Goal: Information Seeking & Learning: Learn about a topic

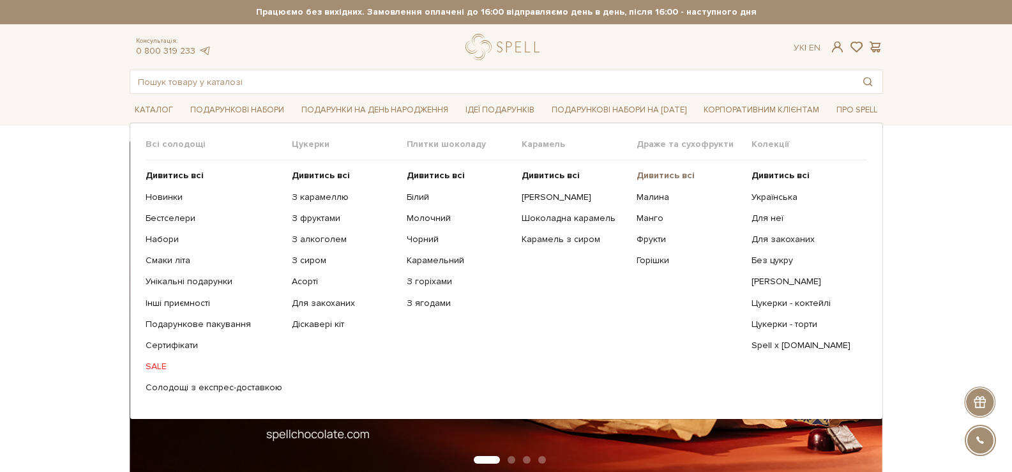
click at [674, 170] on b "Дивитись всі" at bounding box center [665, 175] width 58 height 11
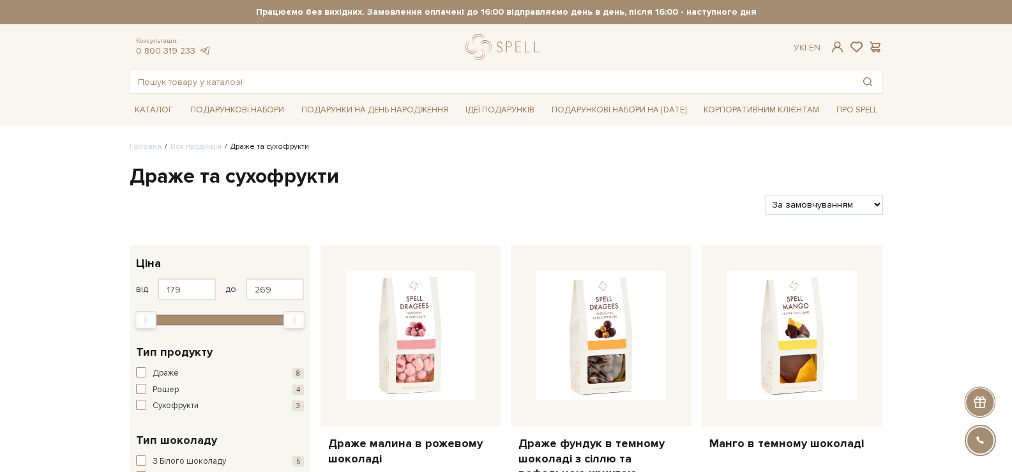
scroll to position [128, 0]
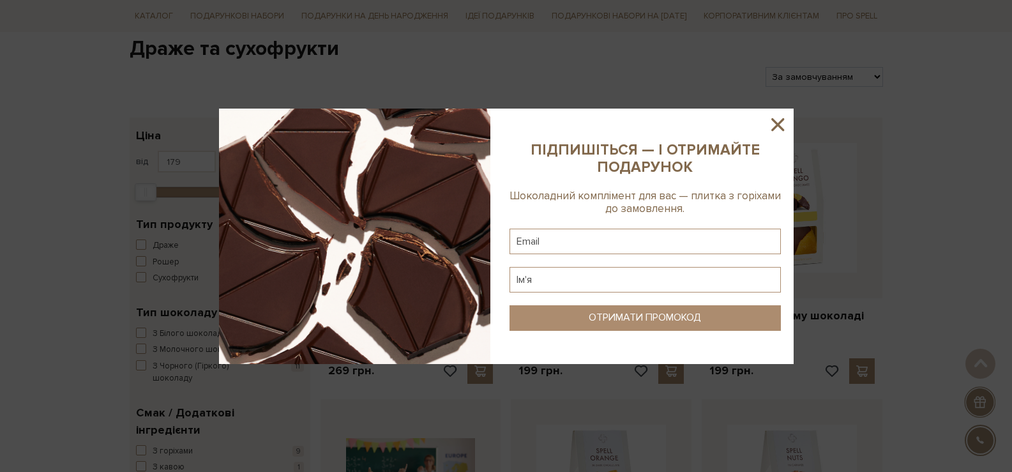
click at [780, 122] on icon at bounding box center [777, 124] width 13 height 13
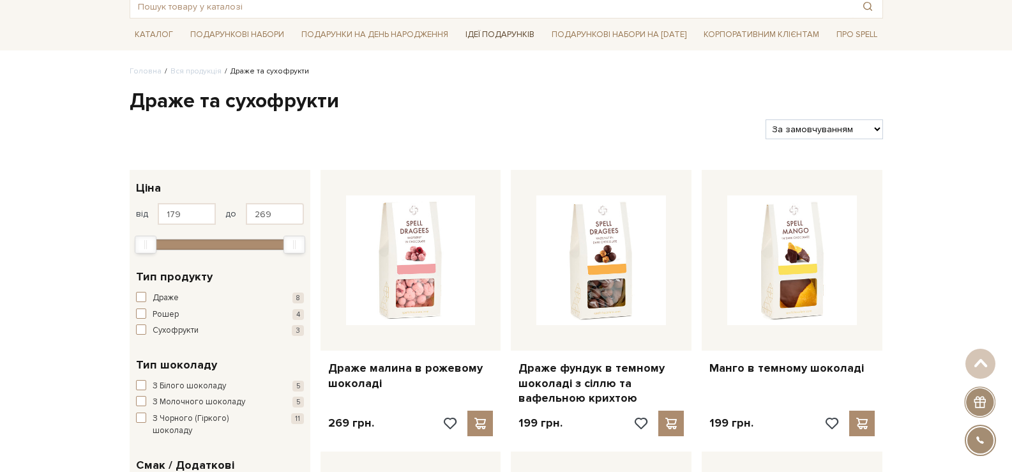
scroll to position [0, 0]
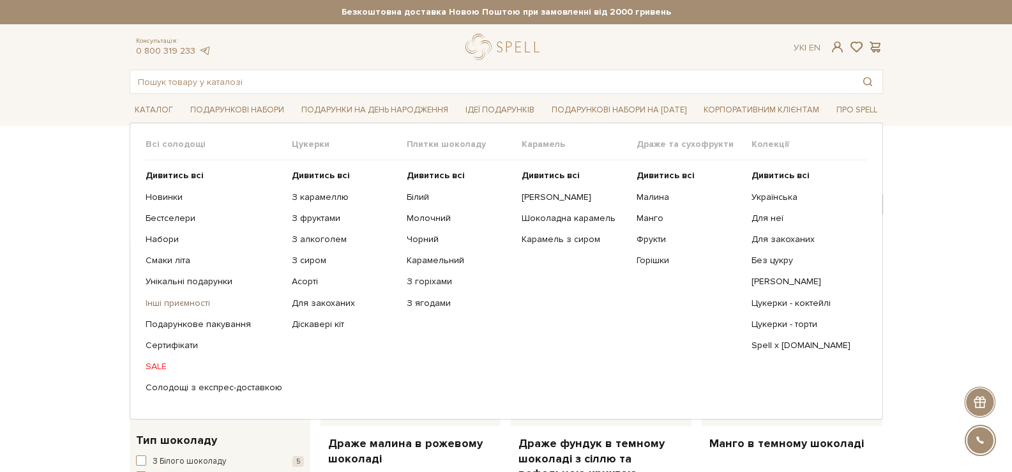
click at [182, 305] on link "Інші приємності" at bounding box center [214, 302] width 137 height 11
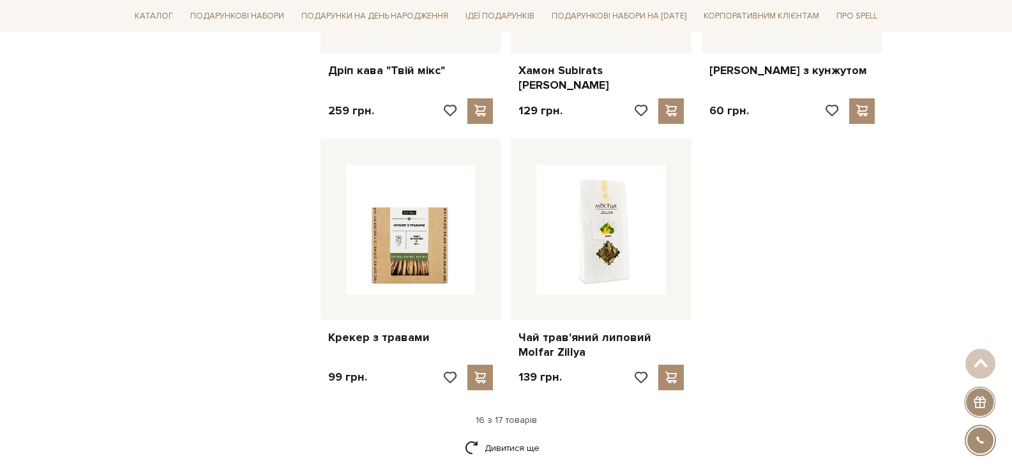
scroll to position [1596, 0]
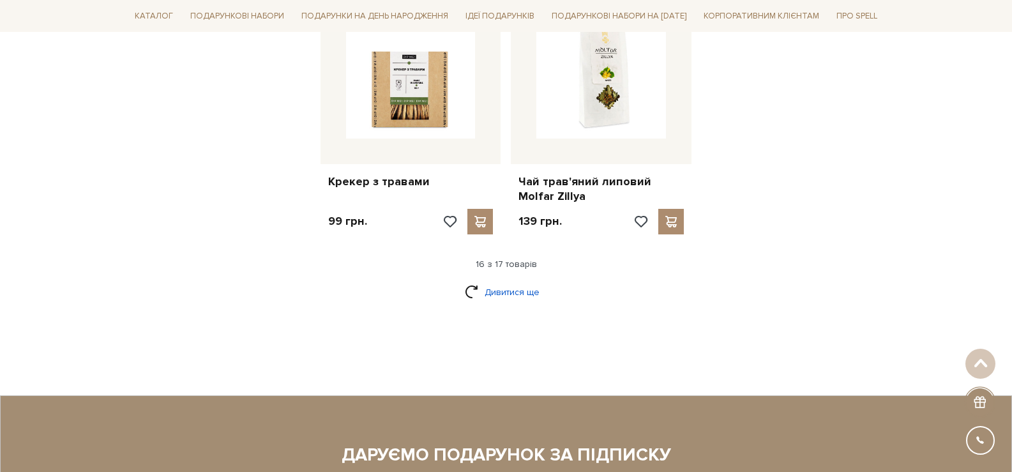
drag, startPoint x: 483, startPoint y: 285, endPoint x: 490, endPoint y: 277, distance: 10.5
click at [484, 284] on link "Дивитися ще" at bounding box center [506, 292] width 83 height 22
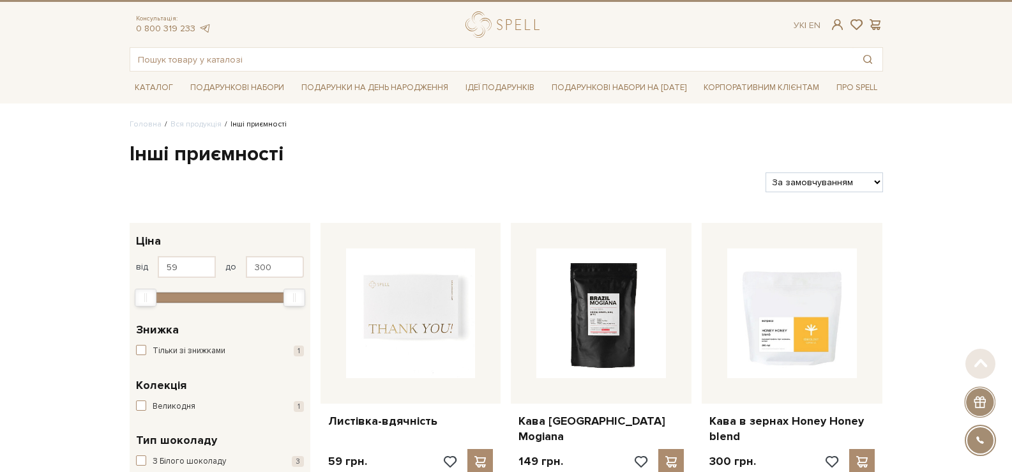
scroll to position [0, 0]
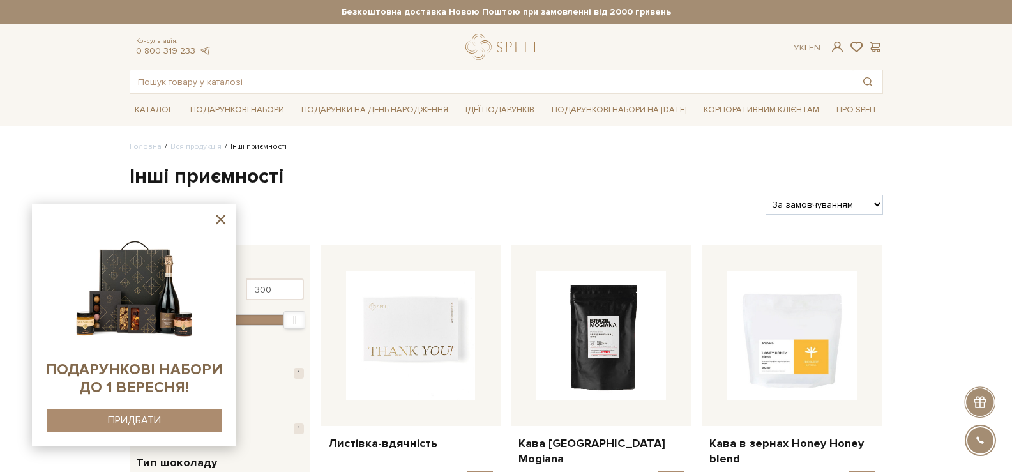
click at [216, 221] on icon at bounding box center [221, 219] width 16 height 16
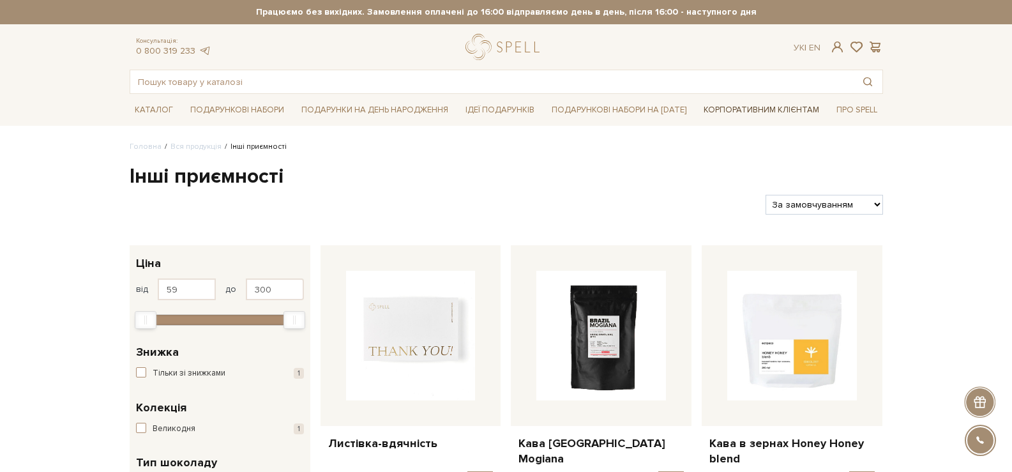
click at [766, 113] on link "Корпоративним клієнтам" at bounding box center [761, 110] width 126 height 22
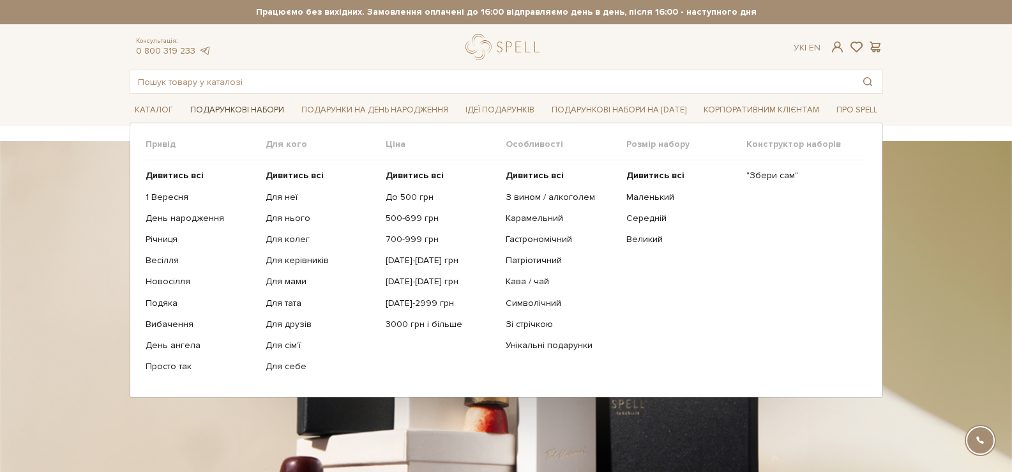
click at [216, 109] on link "Подарункові набори" at bounding box center [237, 110] width 104 height 20
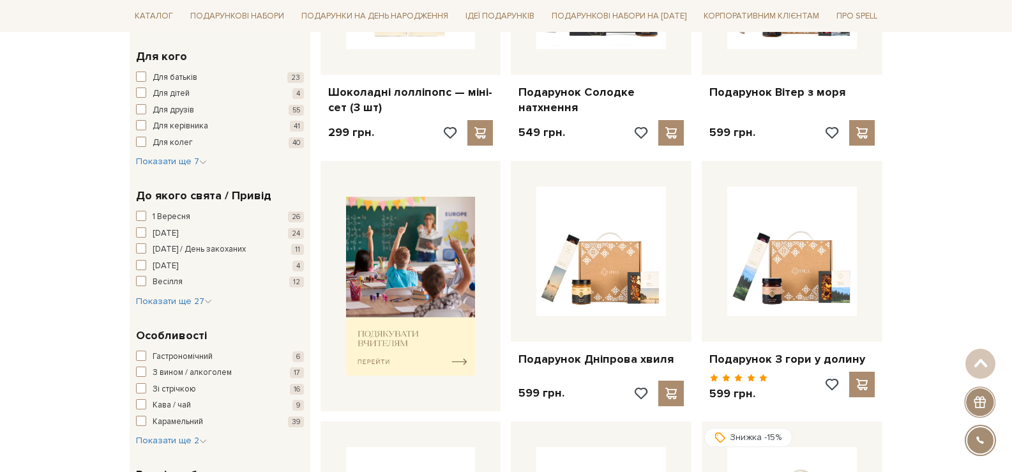
scroll to position [383, 0]
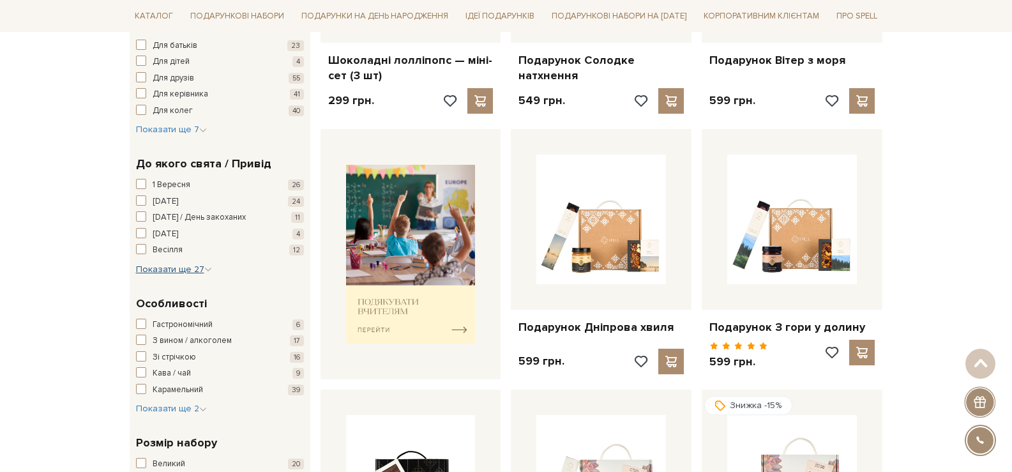
click at [184, 272] on span "Показати ще 27" at bounding box center [174, 269] width 76 height 11
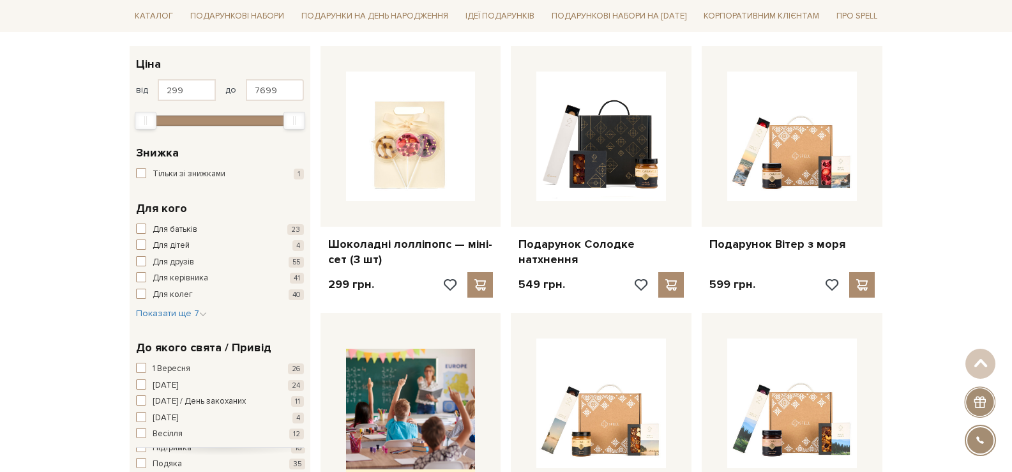
scroll to position [191, 0]
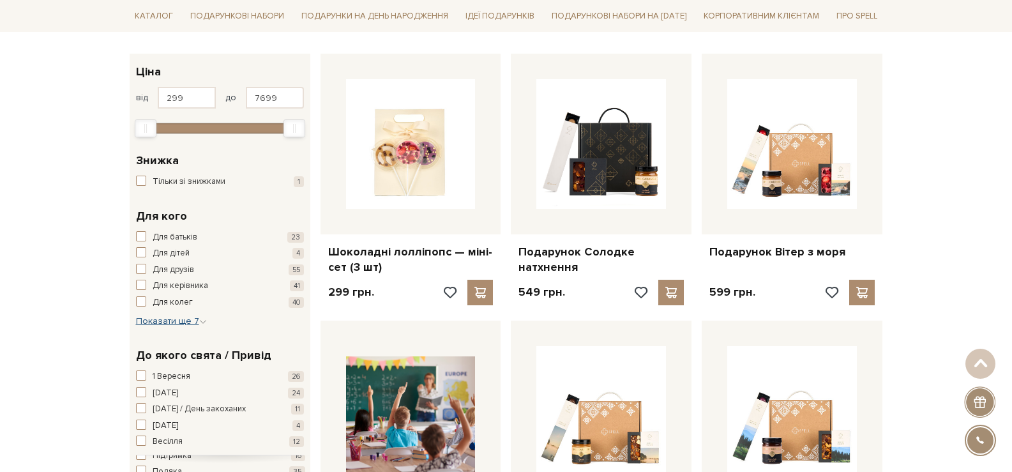
click at [184, 329] on div "Для кого Для батьків 23 Для дітей 4 Для друзів 55 Для керівника 41 Для колег 40…" at bounding box center [220, 268] width 181 height 140
click at [179, 324] on span "Показати ще 7" at bounding box center [171, 320] width 71 height 11
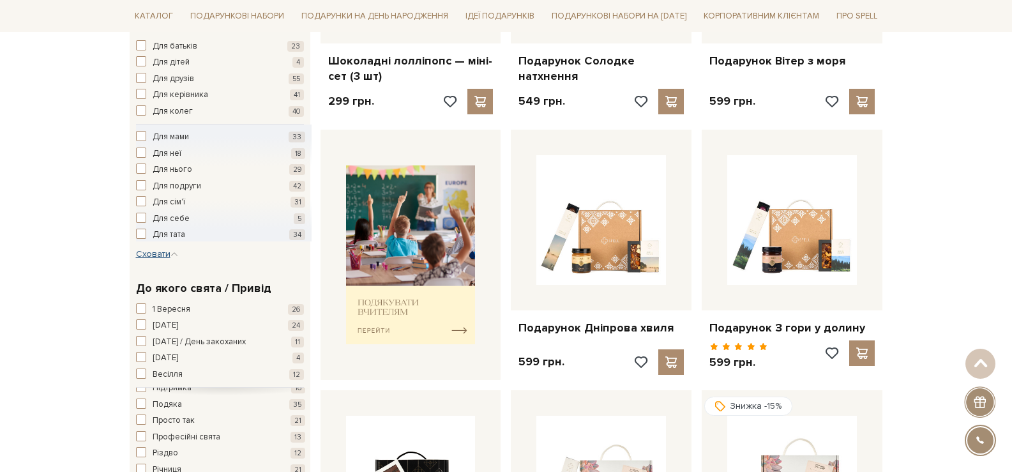
scroll to position [383, 0]
click at [167, 251] on span "Сховати" at bounding box center [157, 253] width 42 height 11
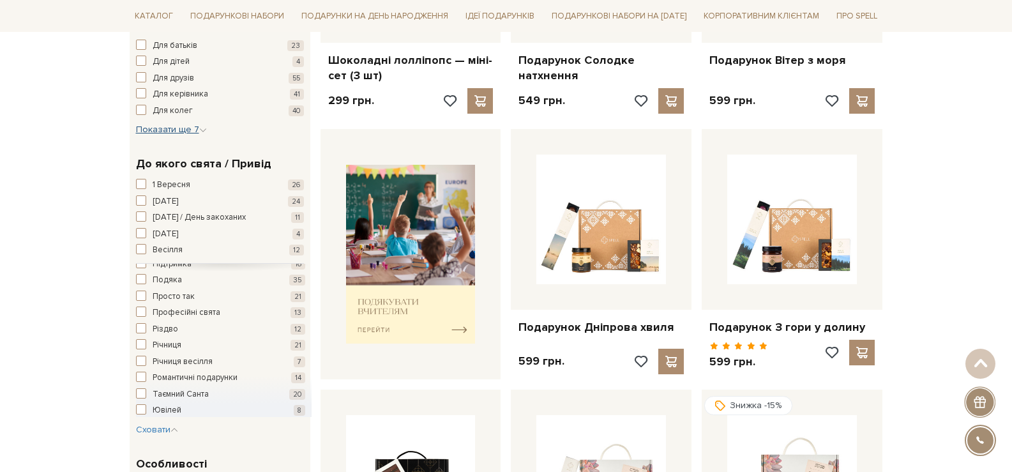
click at [171, 135] on button "Показати ще 7 Сховати" at bounding box center [171, 129] width 71 height 13
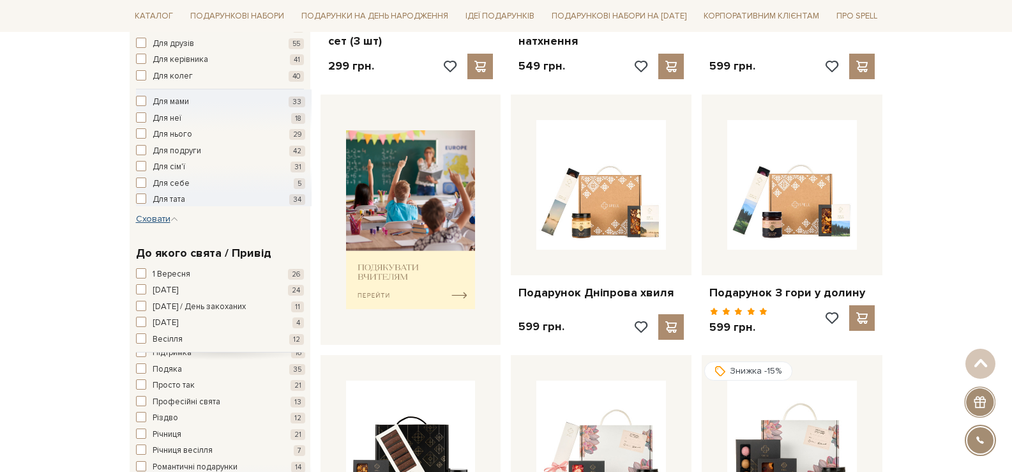
scroll to position [447, 0]
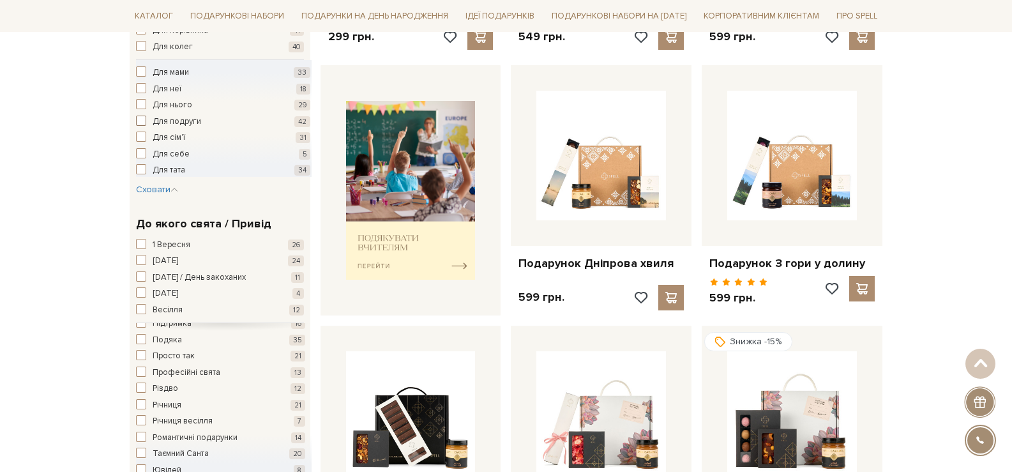
click at [184, 124] on span "Для подруги" at bounding box center [177, 122] width 49 height 13
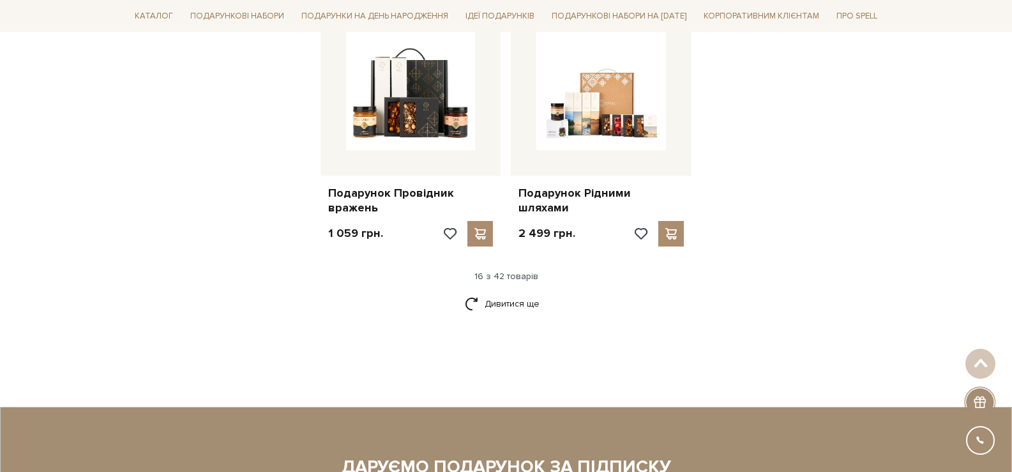
scroll to position [1660, 0]
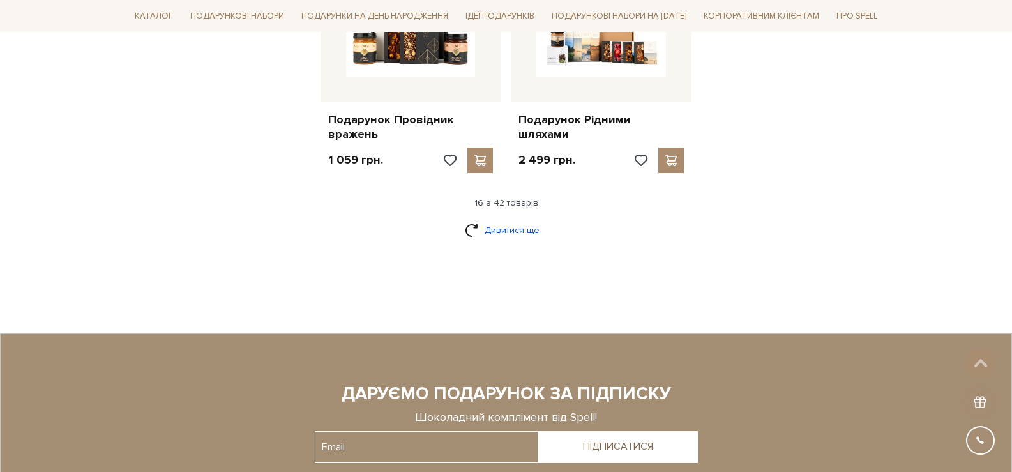
click at [522, 239] on link "Дивитися ще" at bounding box center [506, 230] width 83 height 22
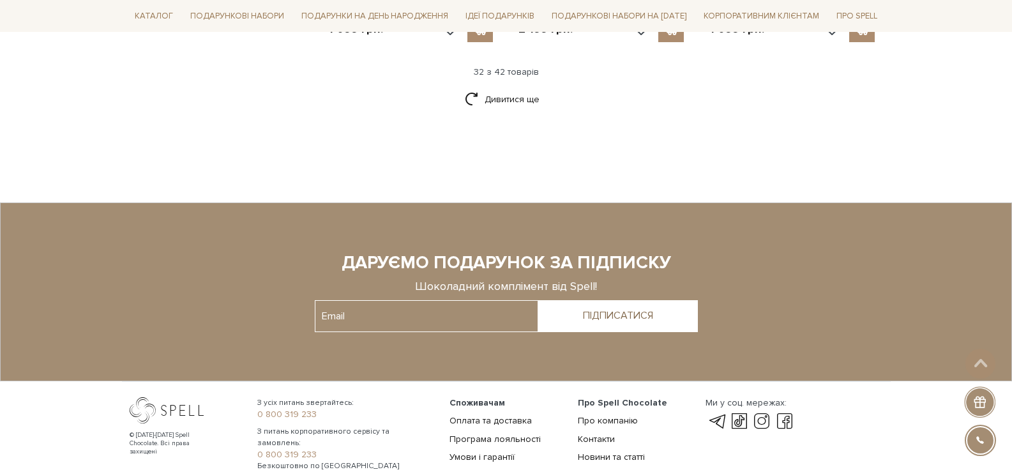
scroll to position [3134, 0]
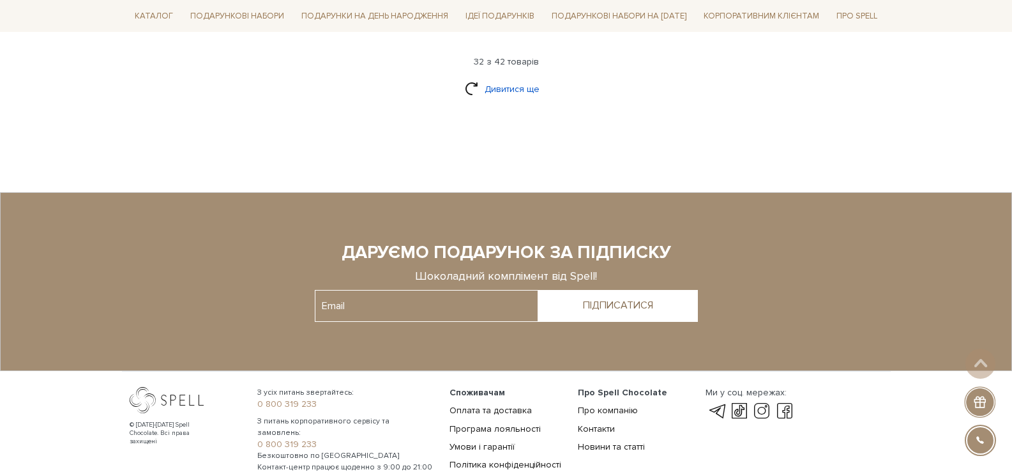
click at [520, 95] on link "Дивитися ще" at bounding box center [506, 89] width 83 height 22
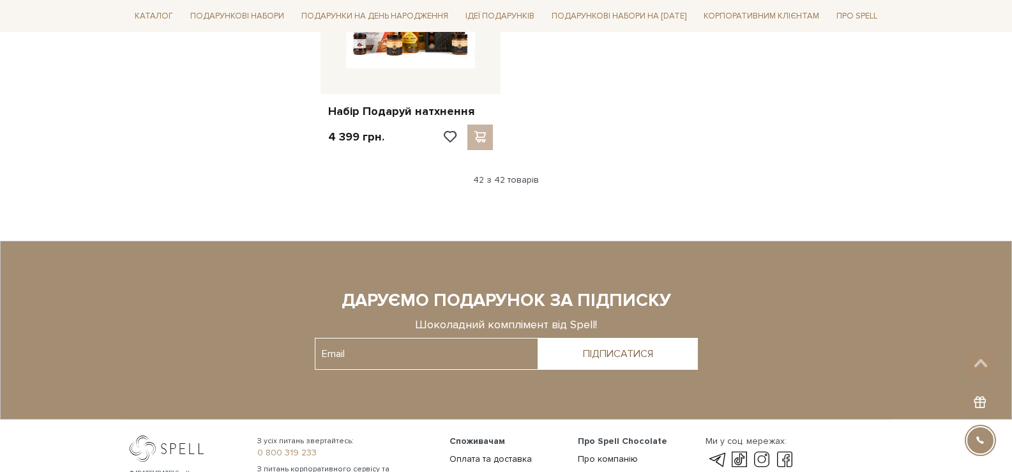
scroll to position [0, 0]
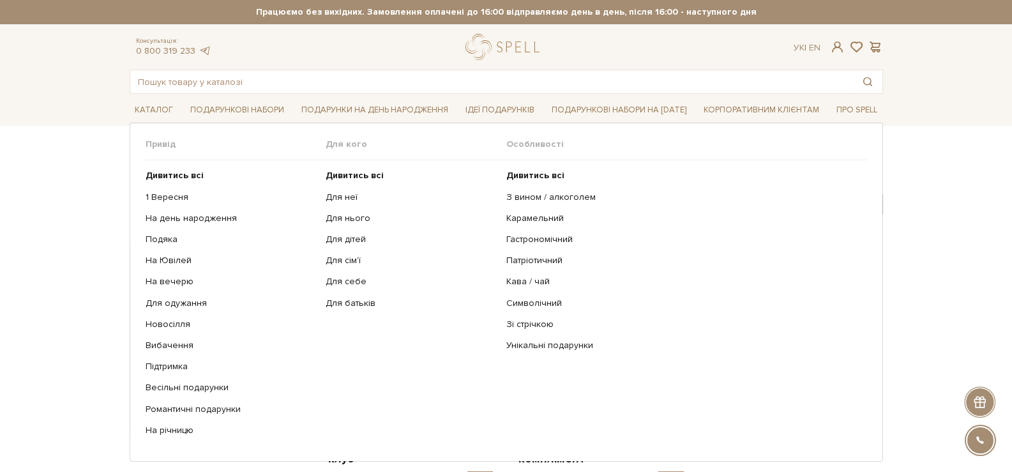
click at [340, 203] on ul "Дивитись всі Для неї Для нього Для дітей Для сім'ї Для себе" at bounding box center [416, 302] width 181 height 285
click at [341, 201] on link "Для неї" at bounding box center [411, 196] width 171 height 11
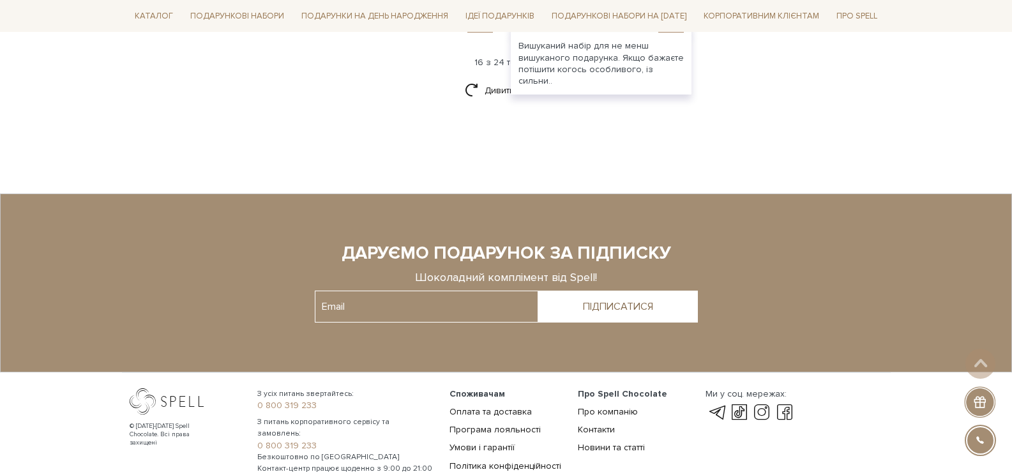
scroll to position [1660, 0]
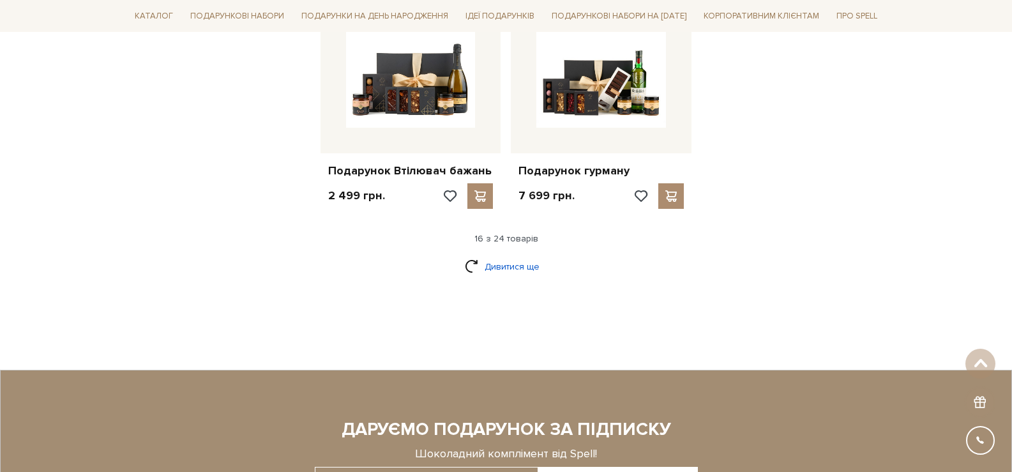
click at [481, 267] on link "Дивитися ще" at bounding box center [506, 266] width 83 height 22
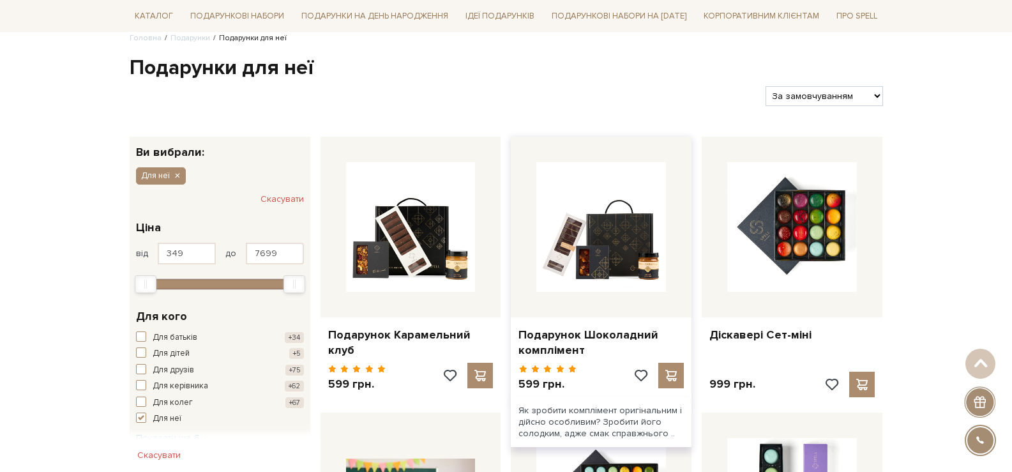
scroll to position [0, 0]
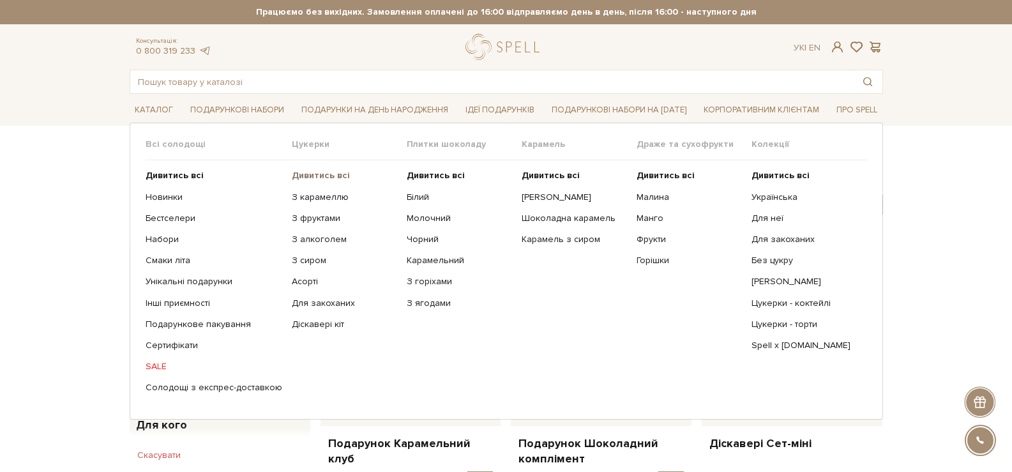
click at [302, 174] on b "Дивитись всі" at bounding box center [321, 175] width 58 height 11
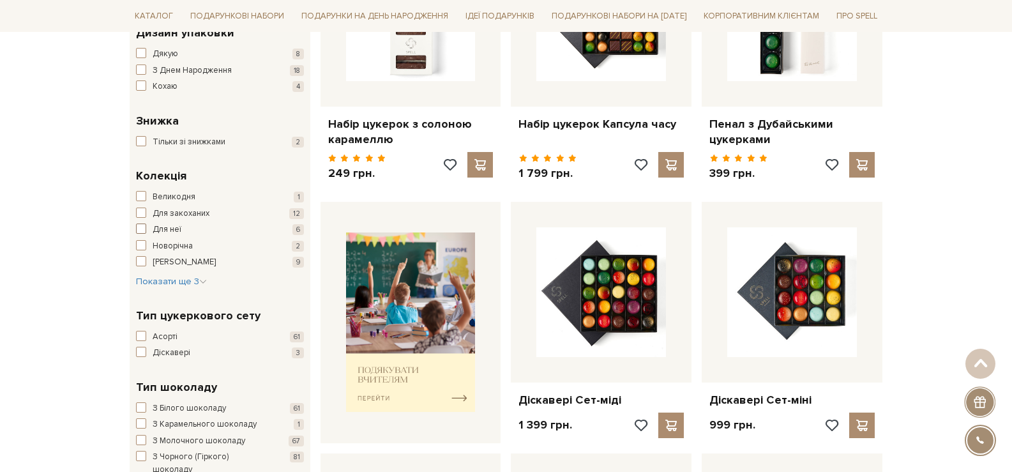
click at [177, 230] on span "Для неї" at bounding box center [167, 229] width 29 height 13
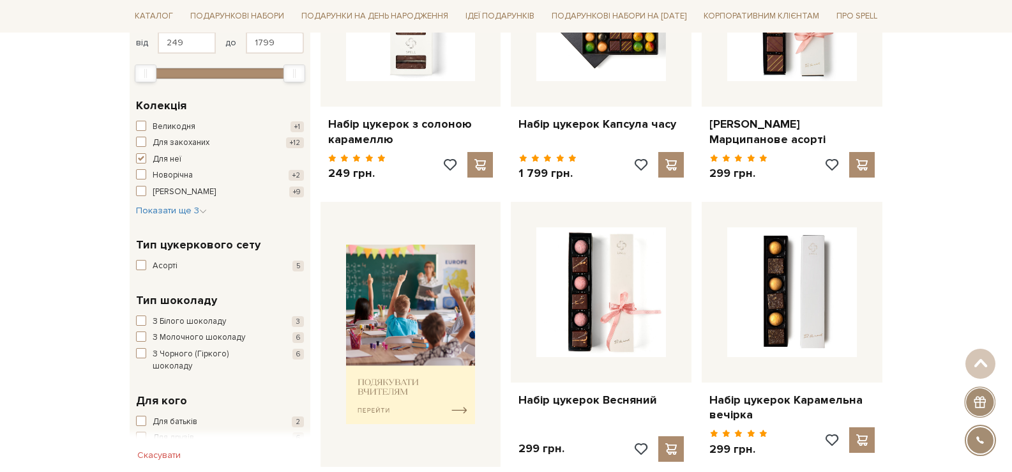
scroll to position [511, 0]
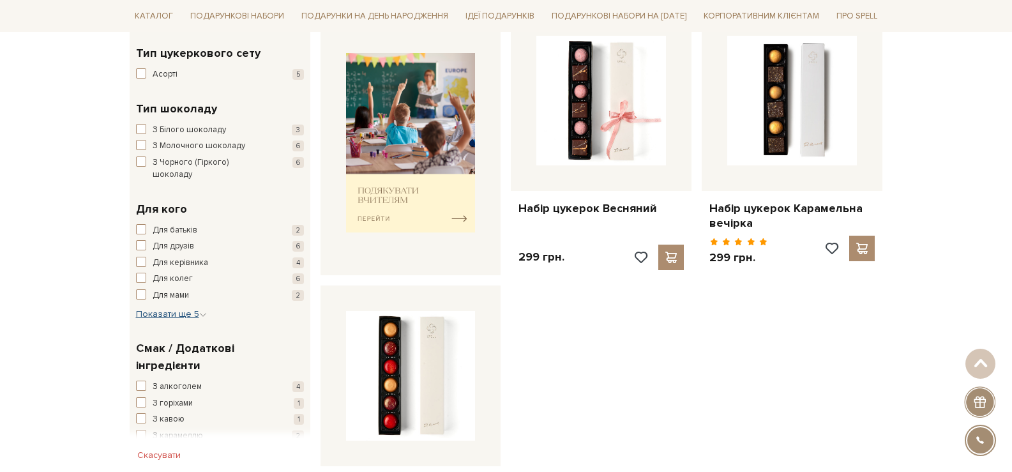
click at [187, 308] on span "Показати ще 5" at bounding box center [171, 313] width 71 height 11
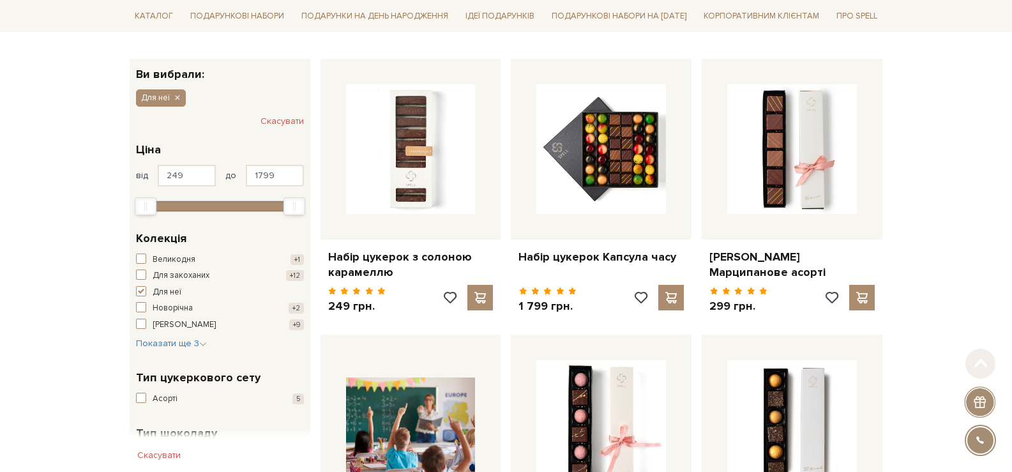
scroll to position [191, 0]
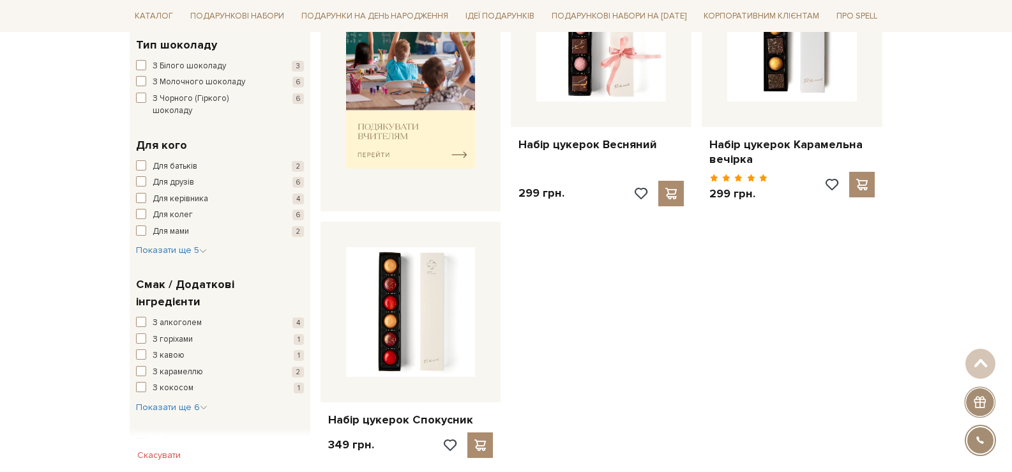
scroll to position [830, 0]
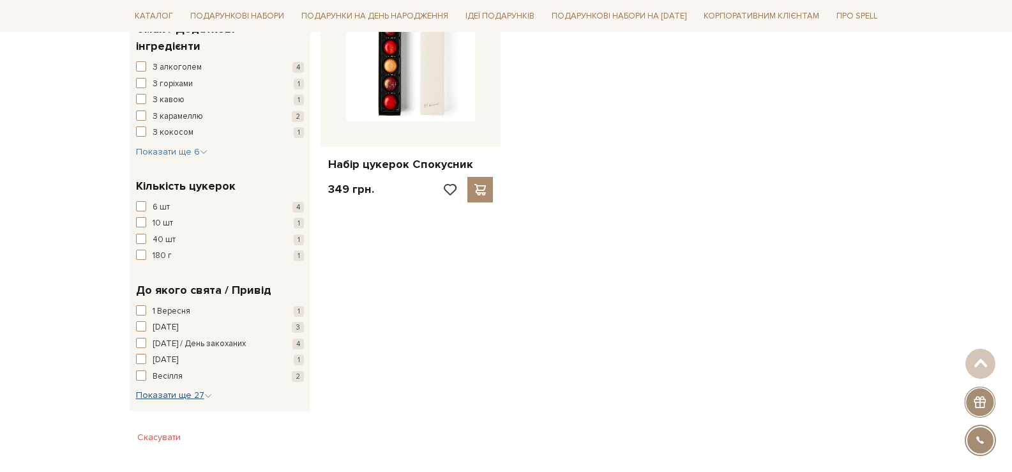
click at [183, 389] on button "Показати ще 27 Сховати" at bounding box center [174, 395] width 76 height 13
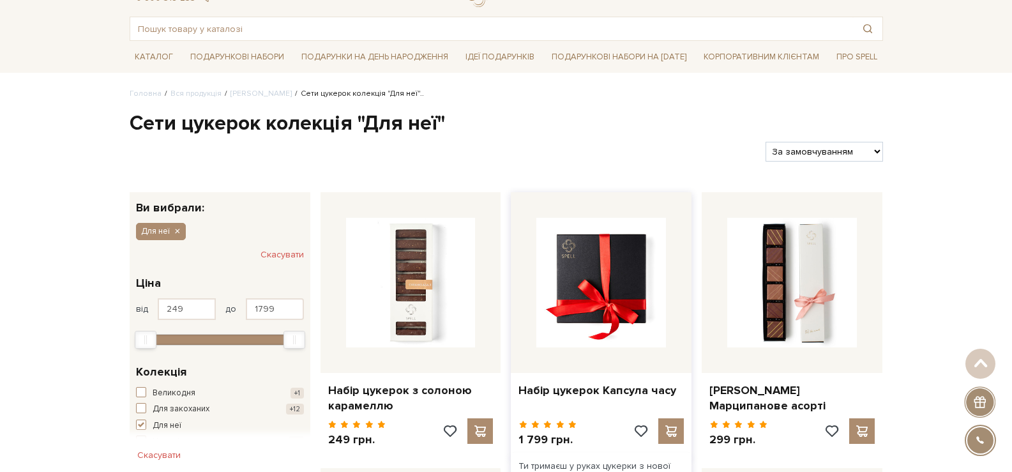
scroll to position [0, 0]
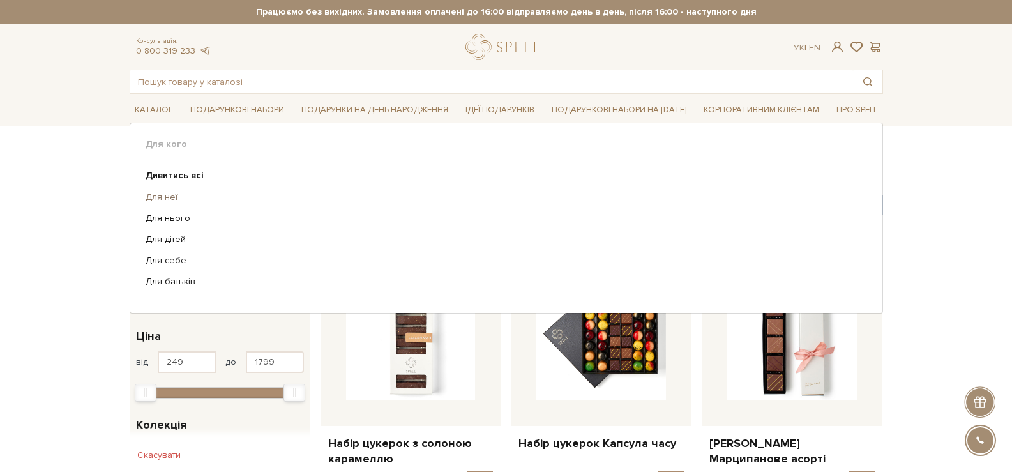
click at [152, 191] on link "Для неї" at bounding box center [502, 196] width 712 height 11
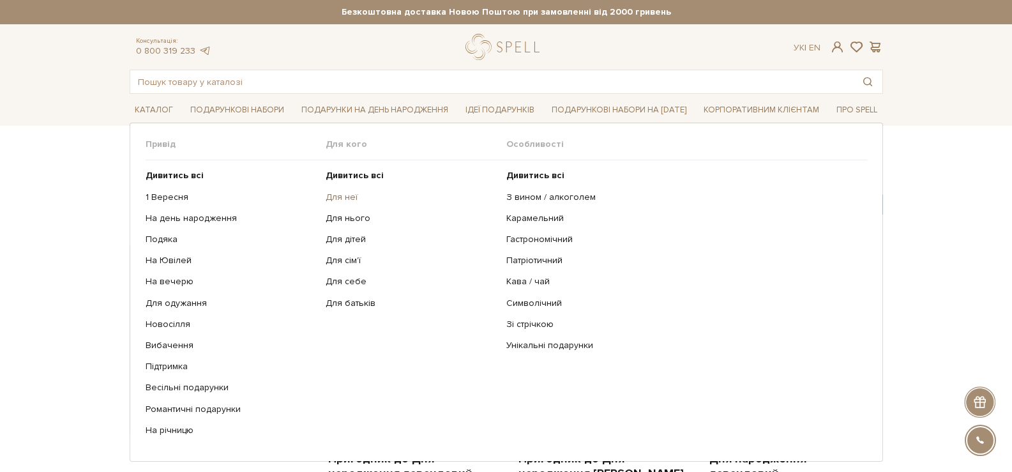
click at [343, 195] on link "Для неї" at bounding box center [411, 196] width 171 height 11
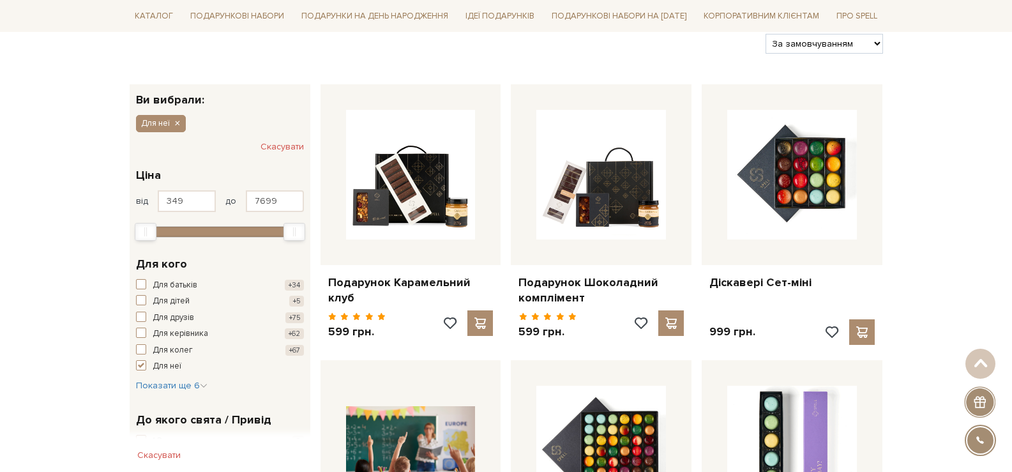
scroll to position [255, 0]
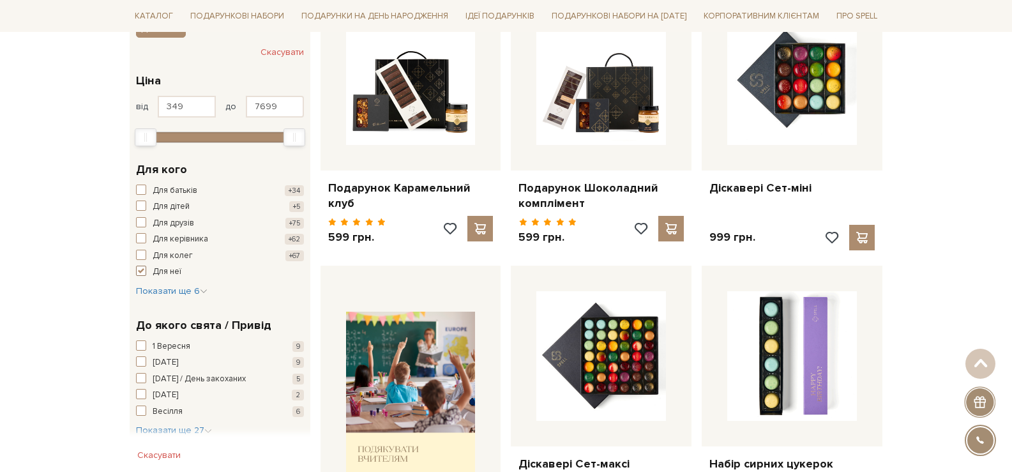
click at [144, 270] on span "button" at bounding box center [141, 271] width 10 height 10
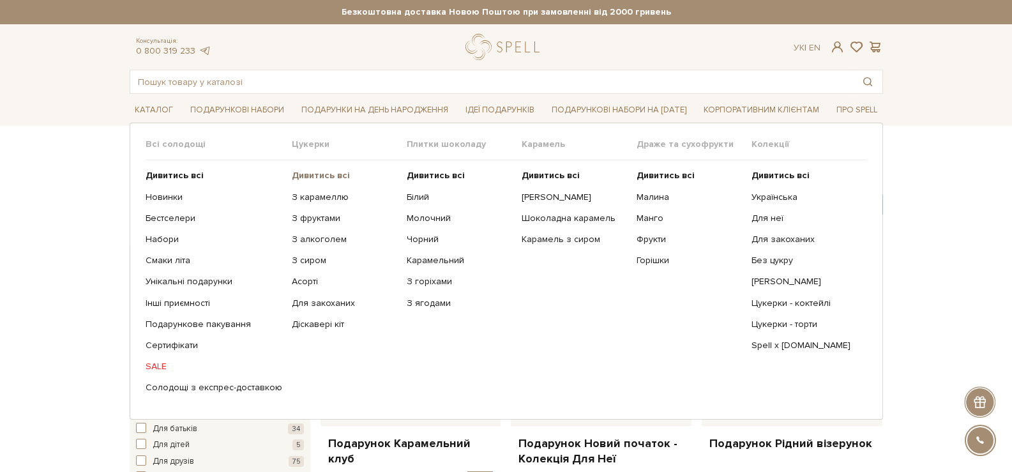
click at [301, 170] on b "Дивитись всі" at bounding box center [321, 175] width 58 height 11
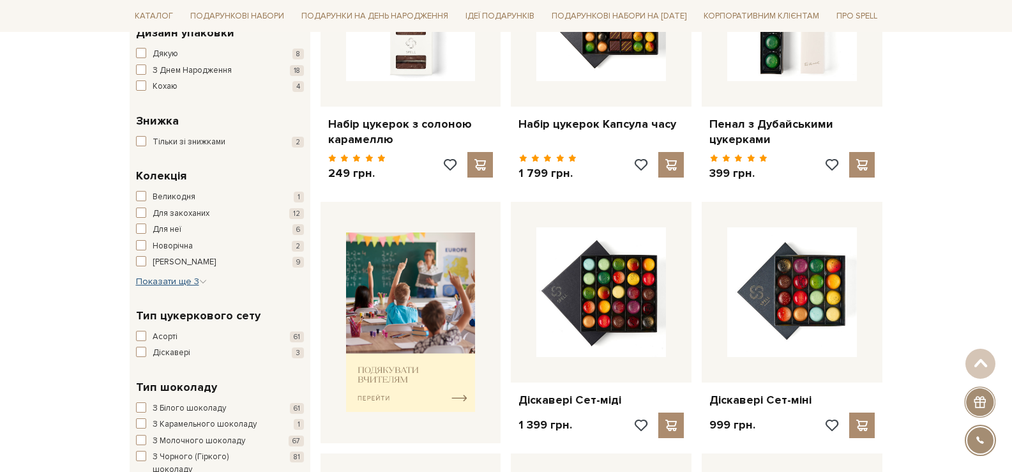
click at [179, 284] on span "Показати ще 3" at bounding box center [171, 281] width 71 height 11
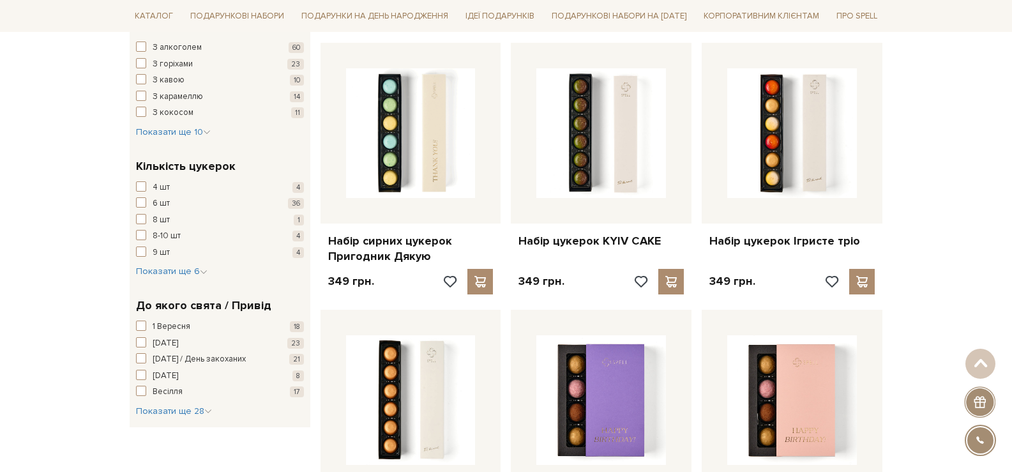
scroll to position [1021, 0]
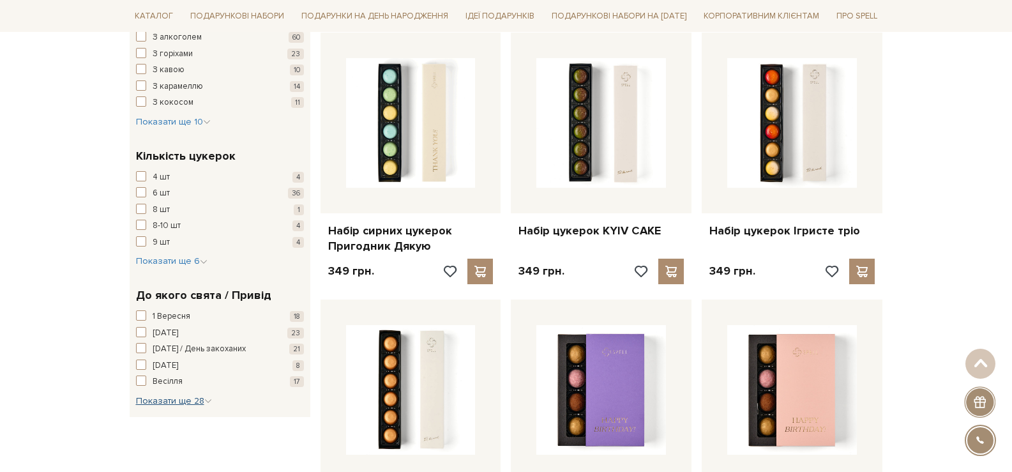
click at [195, 395] on span "Показати ще 28" at bounding box center [174, 400] width 76 height 11
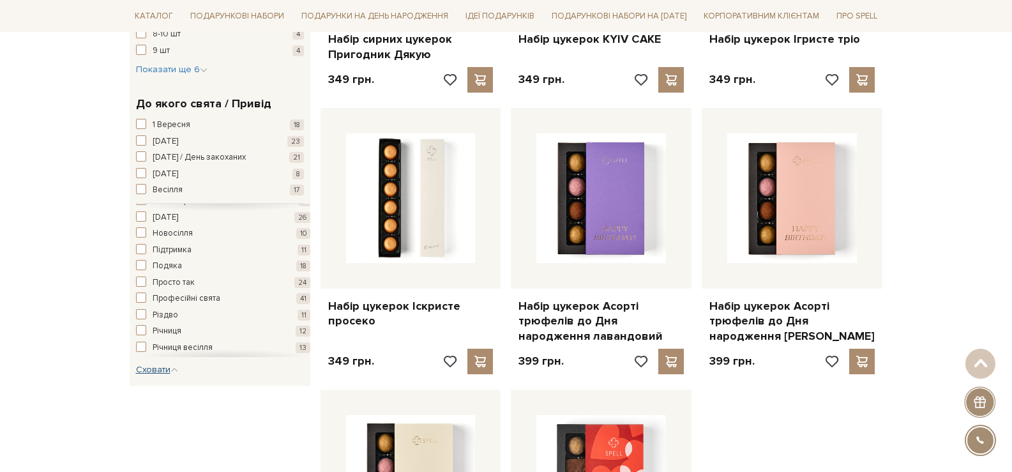
scroll to position [318, 0]
click at [193, 327] on button "Хрестини 5" at bounding box center [223, 333] width 174 height 13
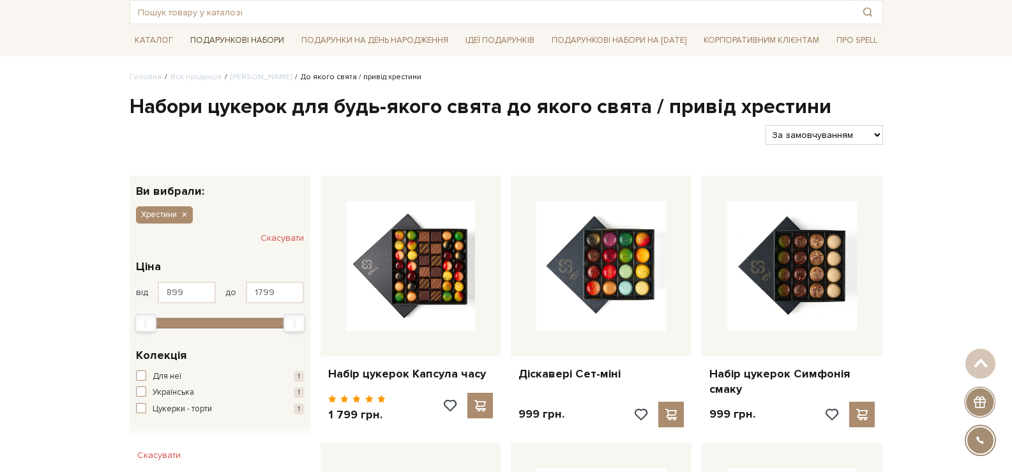
scroll to position [64, 0]
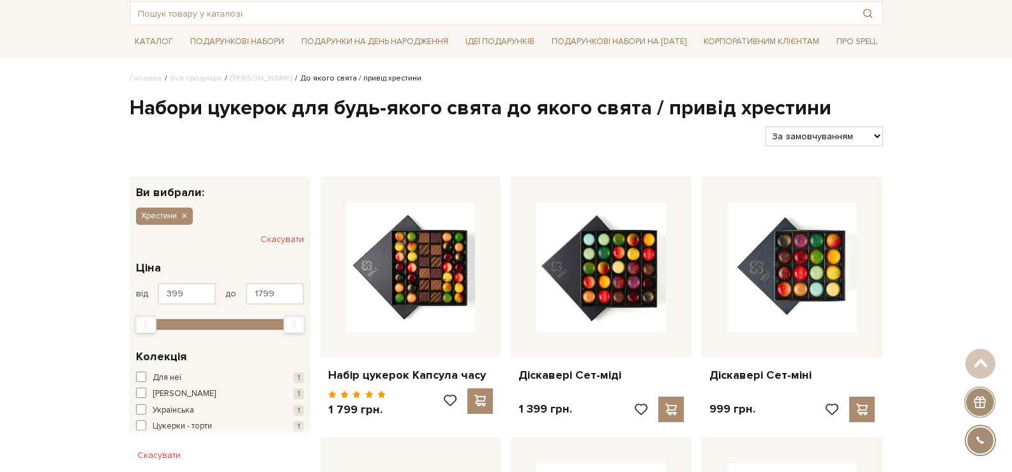
scroll to position [64, 0]
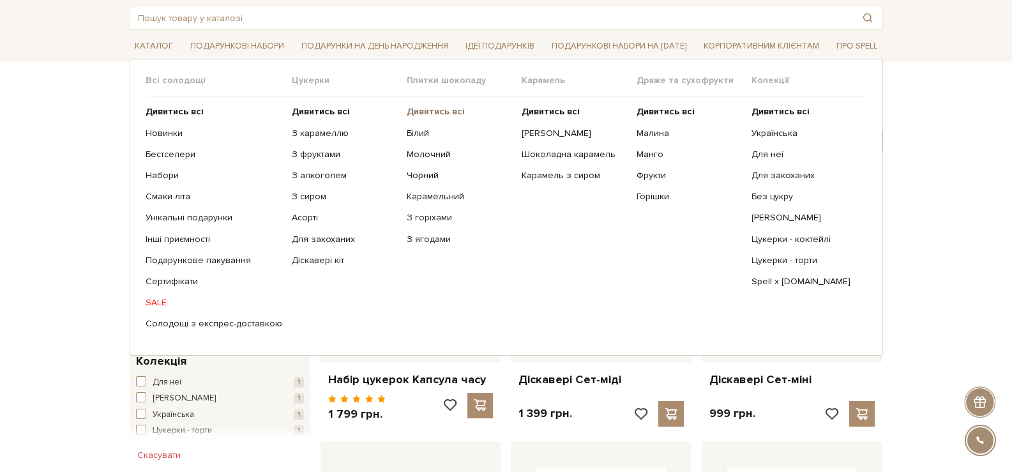
click at [432, 108] on b "Дивитись всі" at bounding box center [436, 111] width 58 height 11
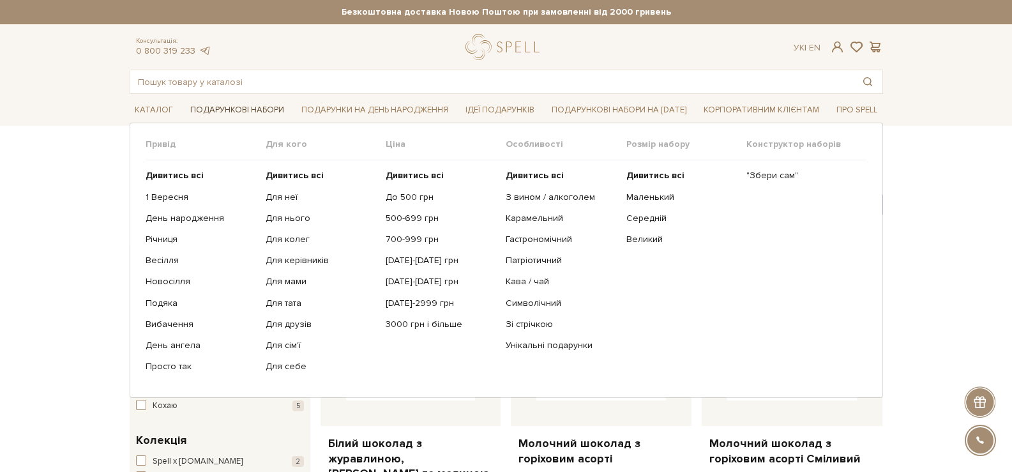
click at [269, 111] on link "Подарункові набори" at bounding box center [237, 110] width 104 height 20
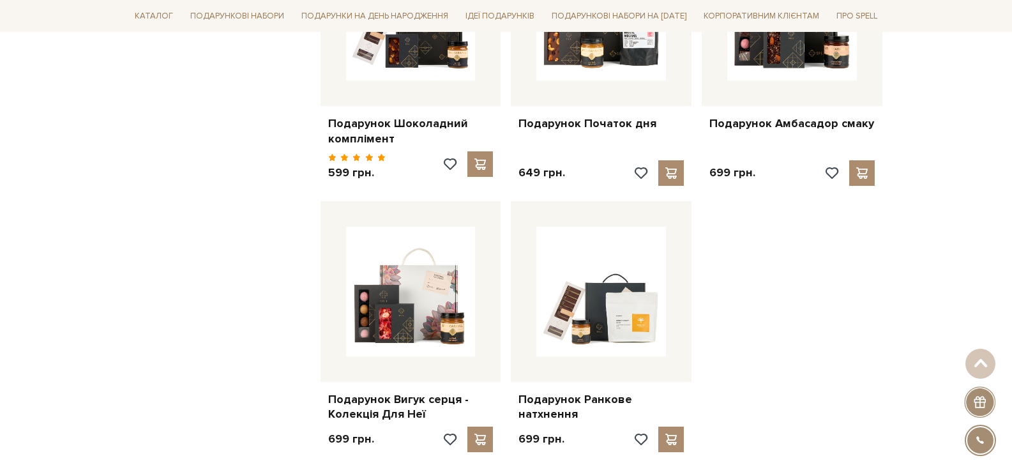
scroll to position [1468, 0]
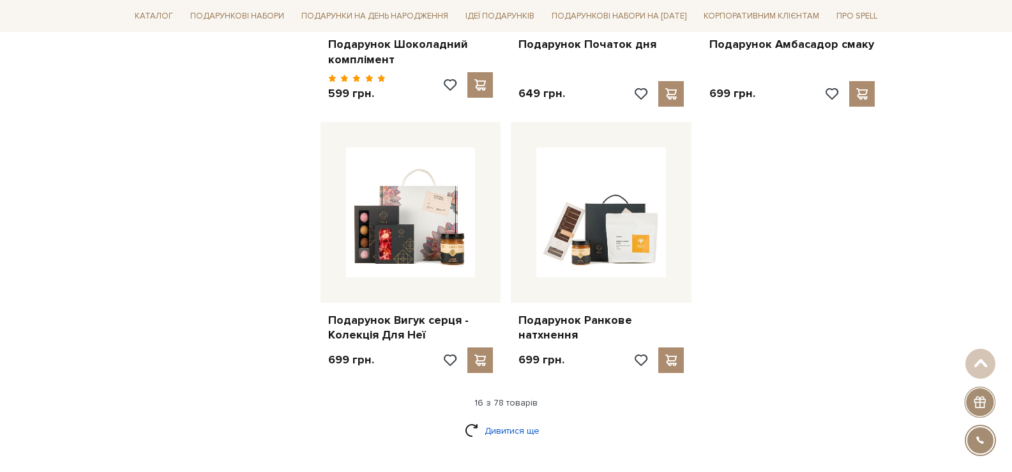
click at [507, 419] on link "Дивитися ще" at bounding box center [506, 430] width 83 height 22
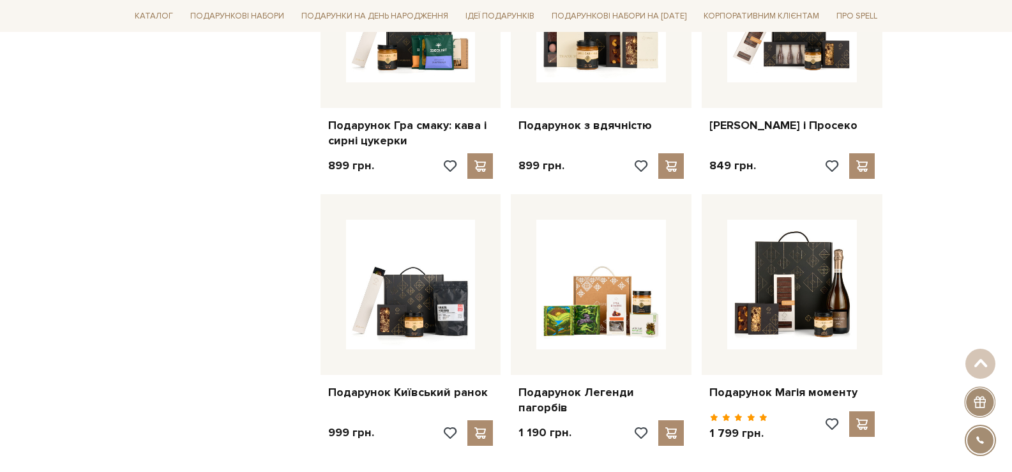
scroll to position [2808, 0]
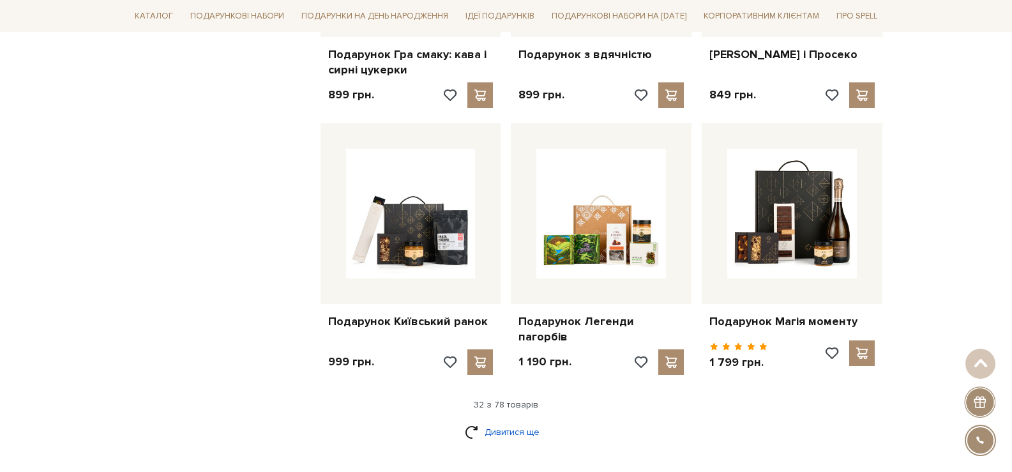
click at [488, 421] on link "Дивитися ще" at bounding box center [506, 432] width 83 height 22
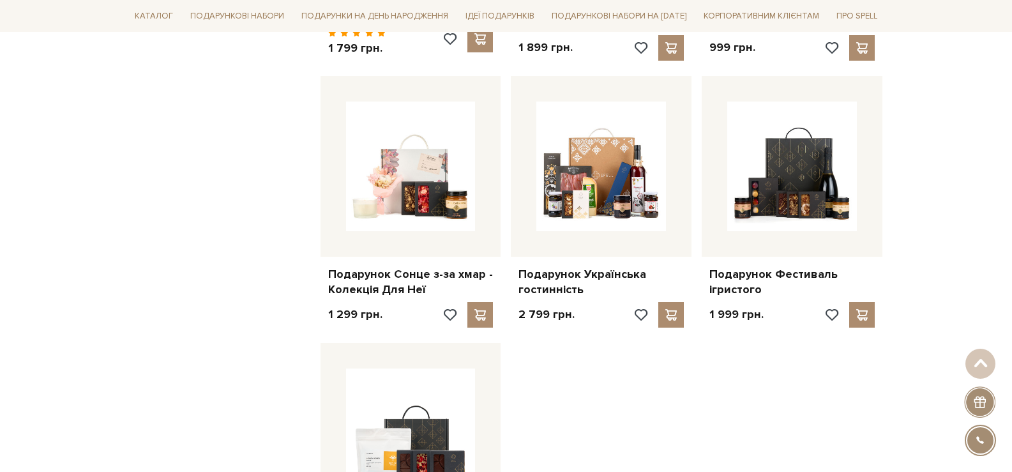
scroll to position [4532, 0]
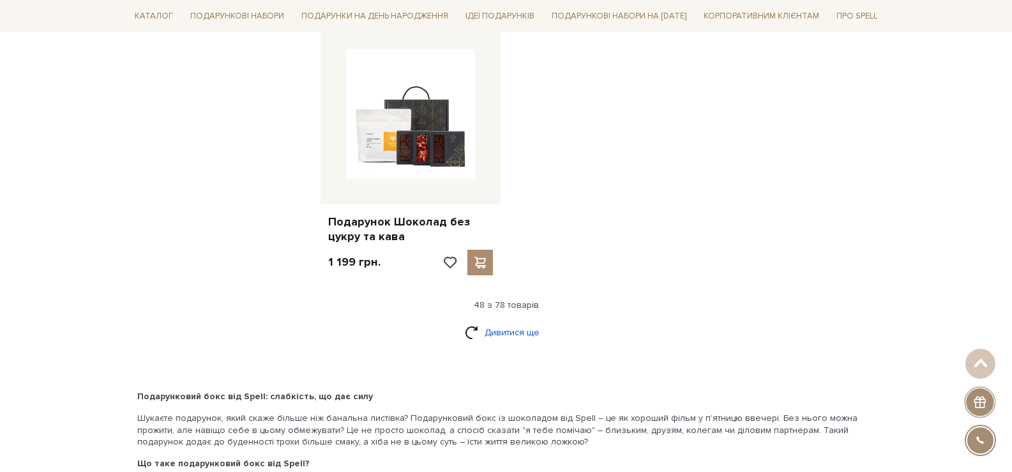
click at [521, 321] on link "Дивитися ще" at bounding box center [506, 332] width 83 height 22
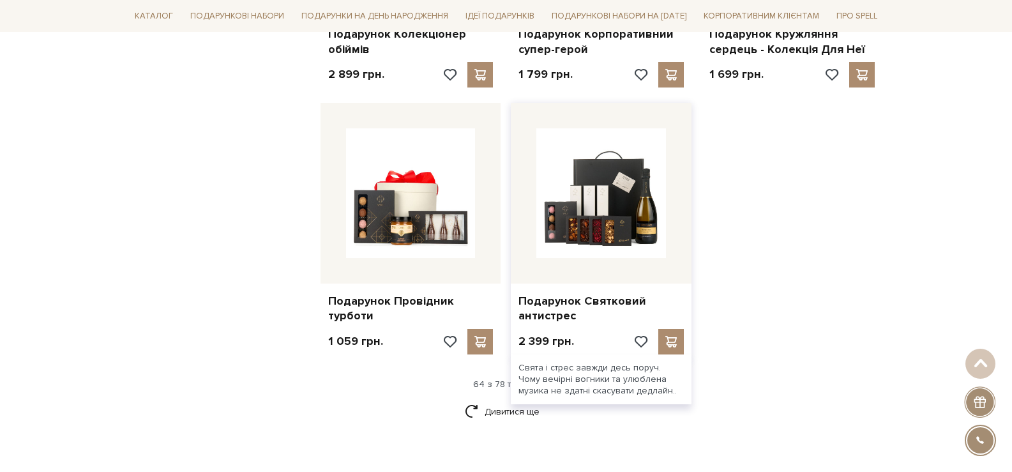
scroll to position [5808, 0]
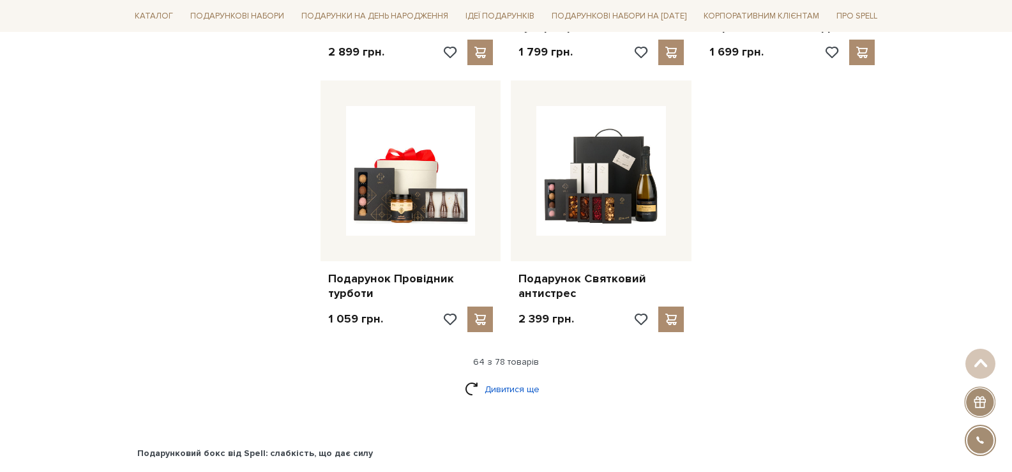
click at [520, 378] on link "Дивитися ще" at bounding box center [506, 389] width 83 height 22
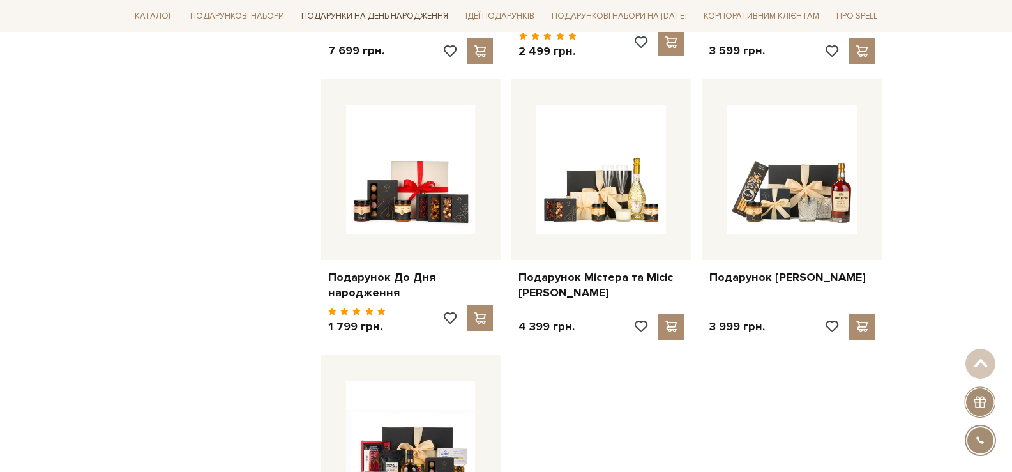
scroll to position [6893, 0]
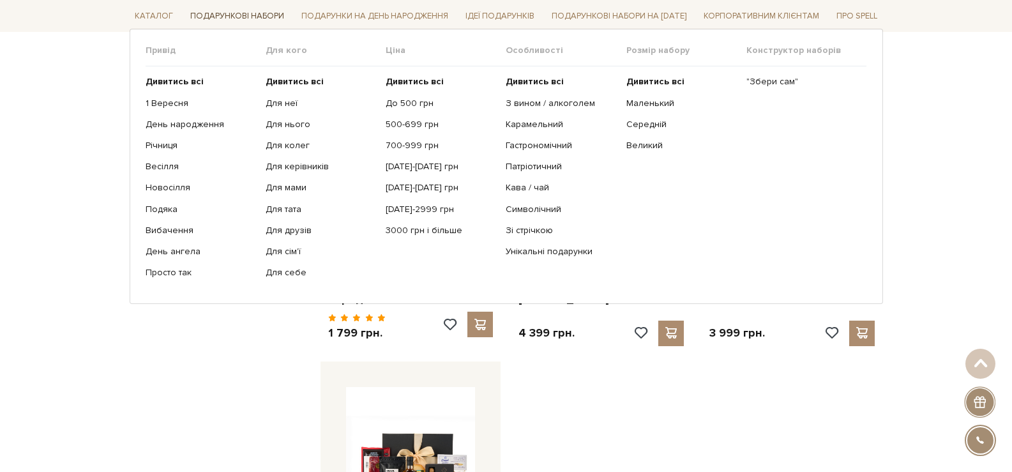
drag, startPoint x: 245, startPoint y: 12, endPoint x: 230, endPoint y: 21, distance: 17.7
click at [244, 12] on link "Подарункові набори" at bounding box center [237, 16] width 104 height 20
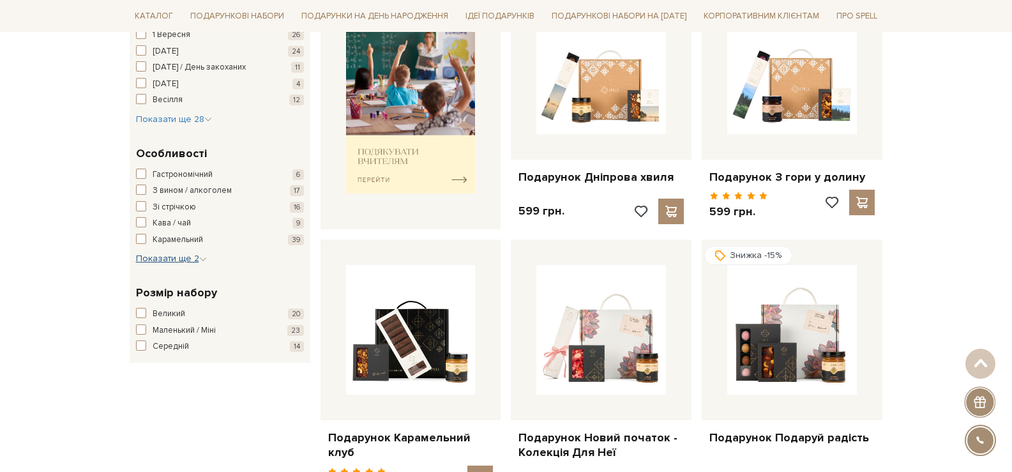
scroll to position [511, 0]
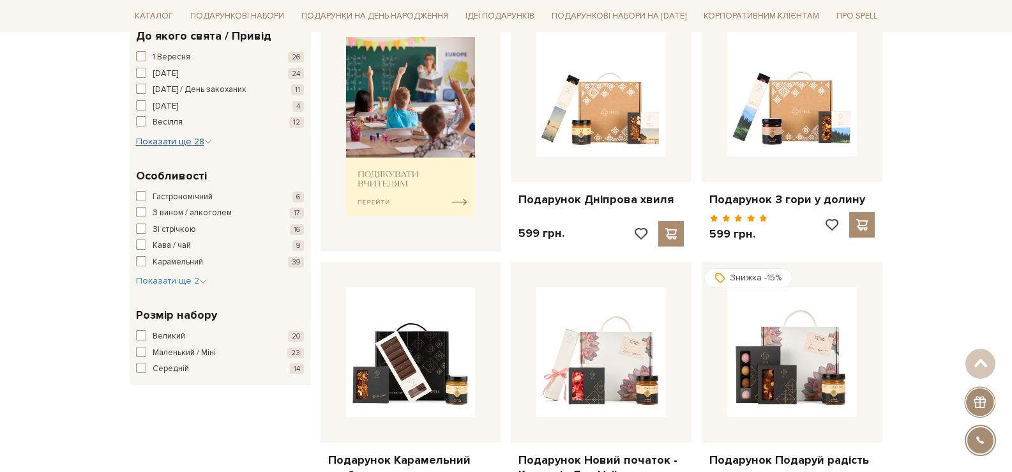
click at [184, 139] on span "Показати ще 28" at bounding box center [174, 141] width 76 height 11
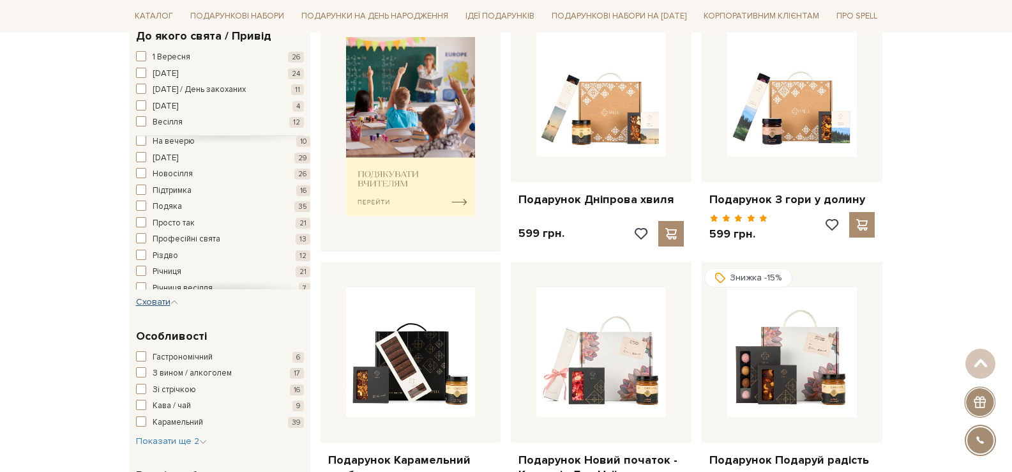
scroll to position [317, 0]
click at [225, 265] on button "Хрестини 25" at bounding box center [223, 266] width 174 height 13
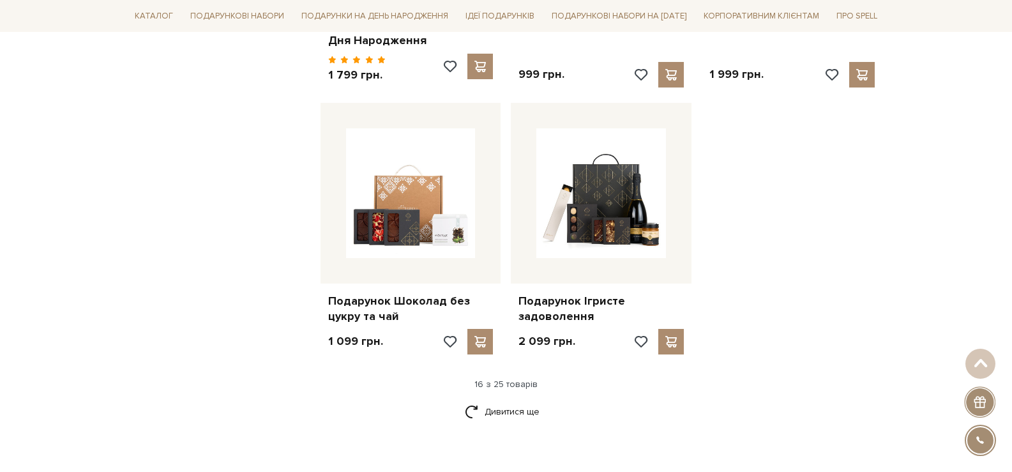
scroll to position [1596, 0]
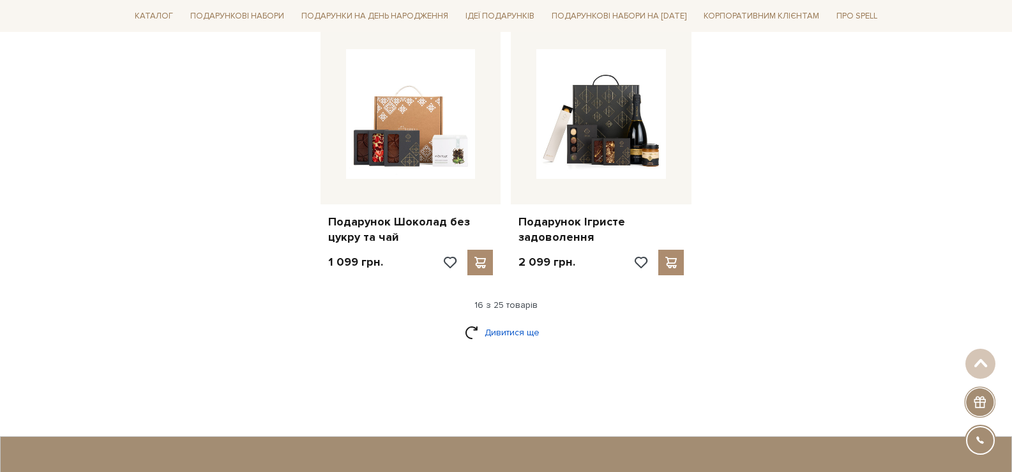
click at [528, 330] on link "Дивитися ще" at bounding box center [506, 332] width 83 height 22
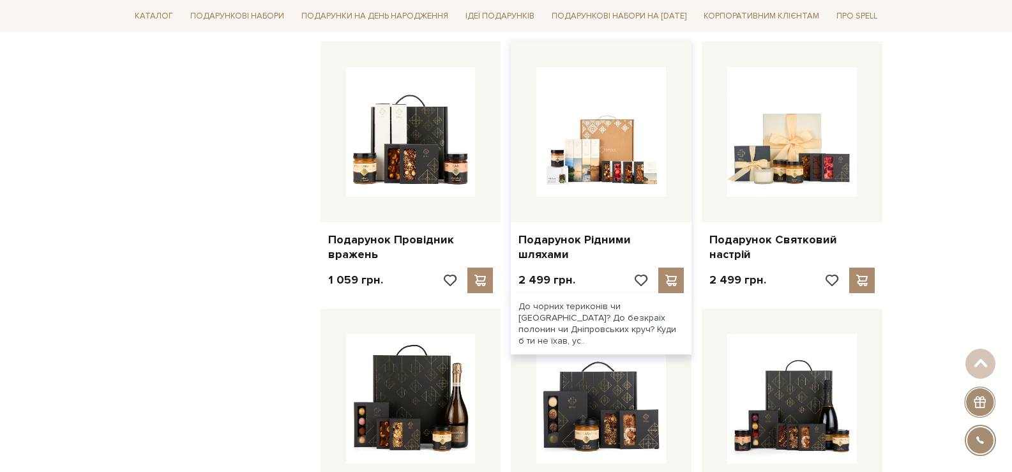
scroll to position [1085, 0]
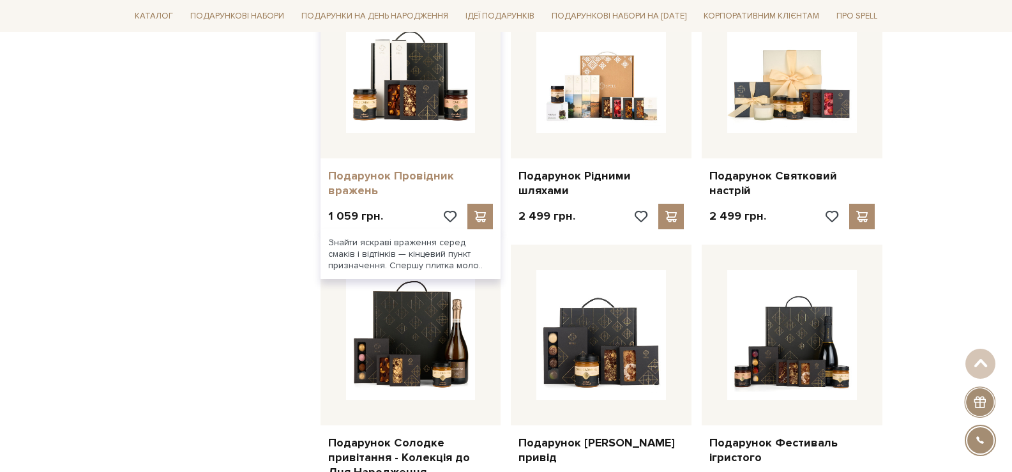
click at [436, 176] on link "Подарунок Провідник вражень" at bounding box center [410, 184] width 165 height 30
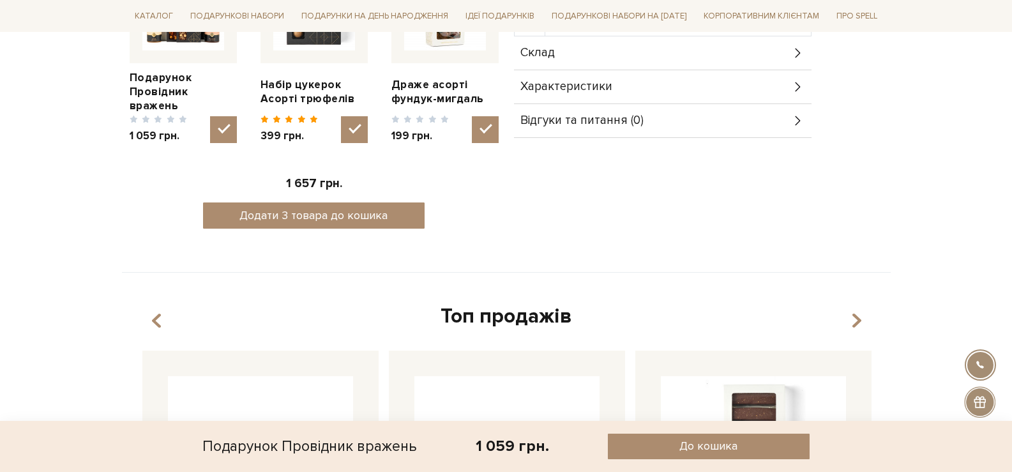
click at [709, 74] on div "Характеристики" at bounding box center [662, 86] width 297 height 33
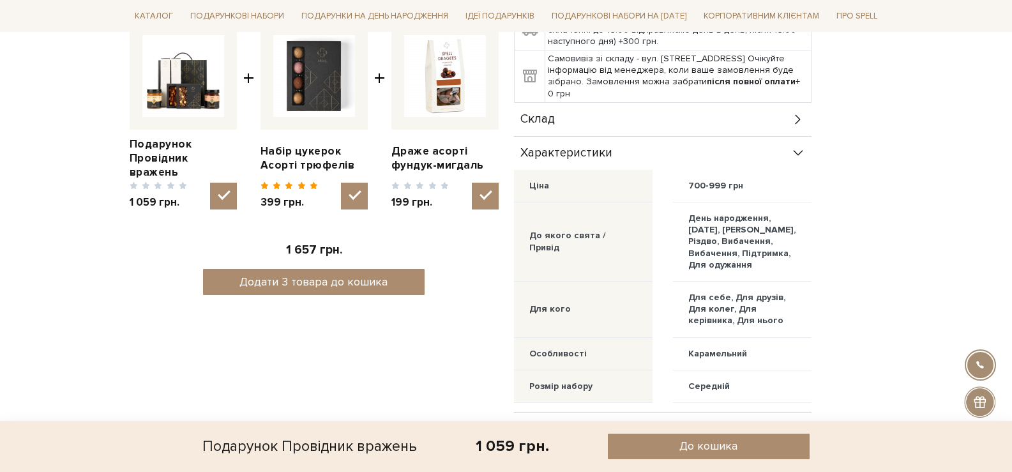
scroll to position [447, 0]
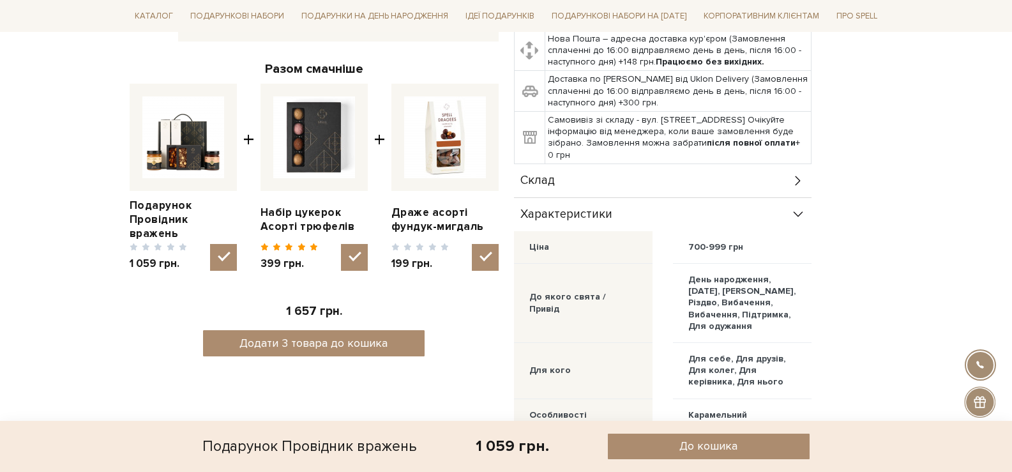
click at [763, 181] on div "Склад" at bounding box center [662, 180] width 297 height 33
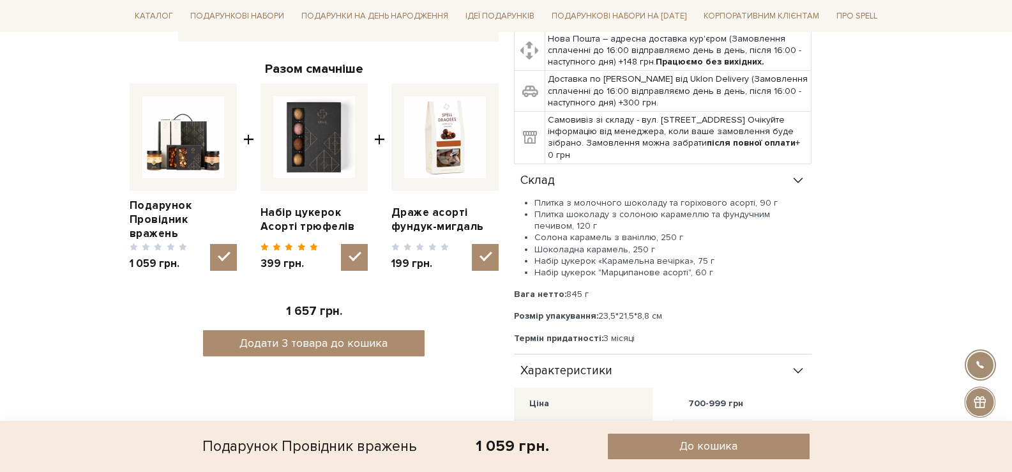
drag, startPoint x: 671, startPoint y: 312, endPoint x: 596, endPoint y: 316, distance: 74.8
click at [596, 316] on p "Розмір упакування: 23,5*21,5*8,8 см" at bounding box center [662, 315] width 297 height 11
copy p "23,5*21,5*8,8 см"
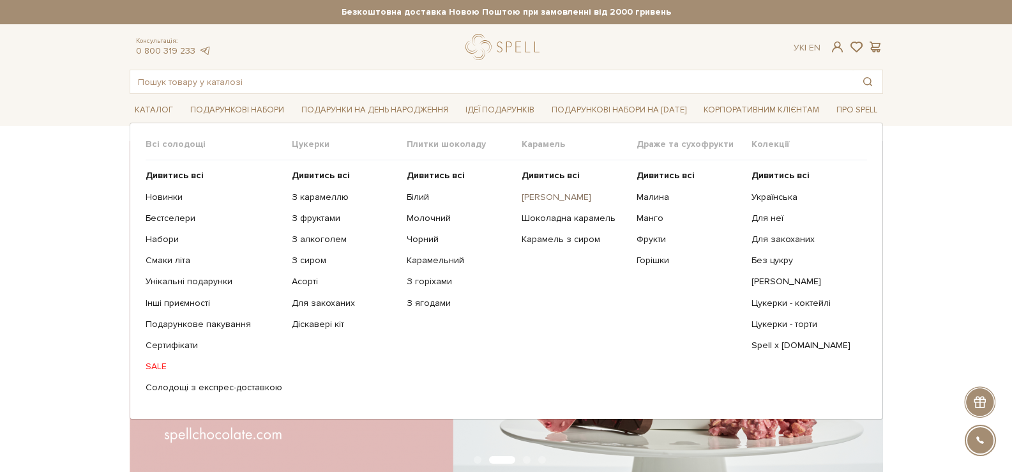
click at [562, 195] on link "[PERSON_NAME]" at bounding box center [573, 196] width 105 height 11
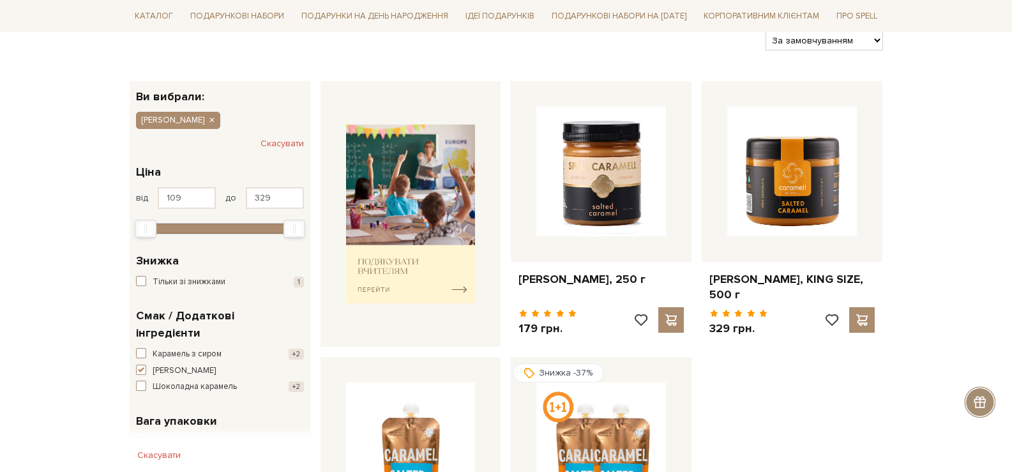
scroll to position [447, 0]
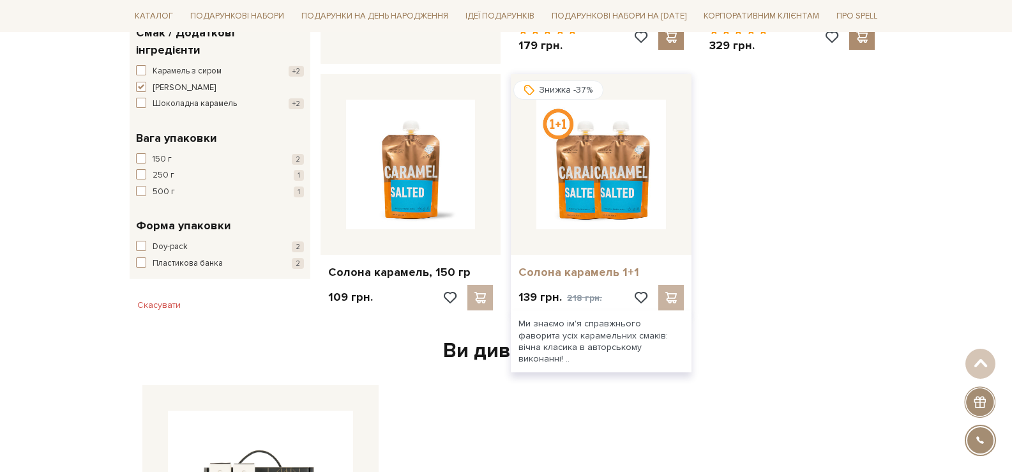
click at [568, 273] on link "Солона карамель 1+1" at bounding box center [600, 272] width 165 height 15
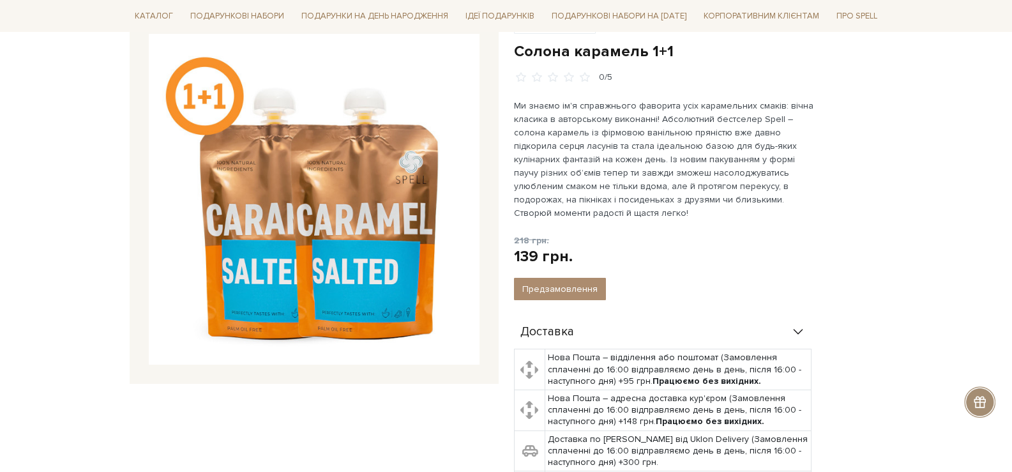
scroll to position [191, 0]
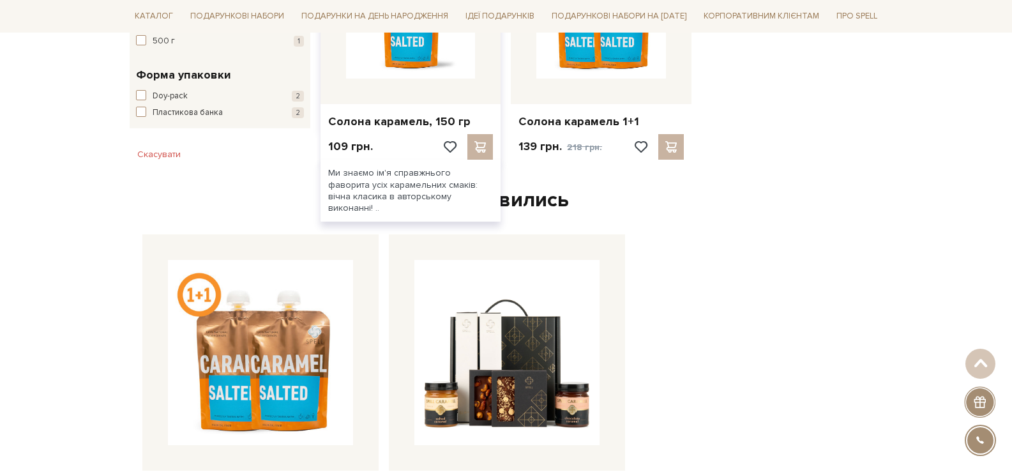
click at [377, 112] on div "Солона карамель, 150 гр" at bounding box center [410, 119] width 181 height 30
click at [379, 116] on link "Солона карамель, 150 гр" at bounding box center [410, 121] width 165 height 15
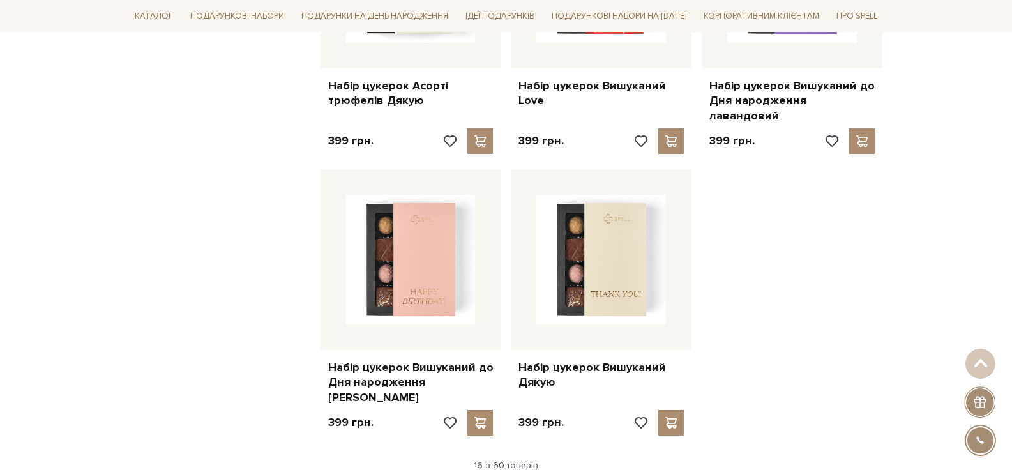
scroll to position [1596, 0]
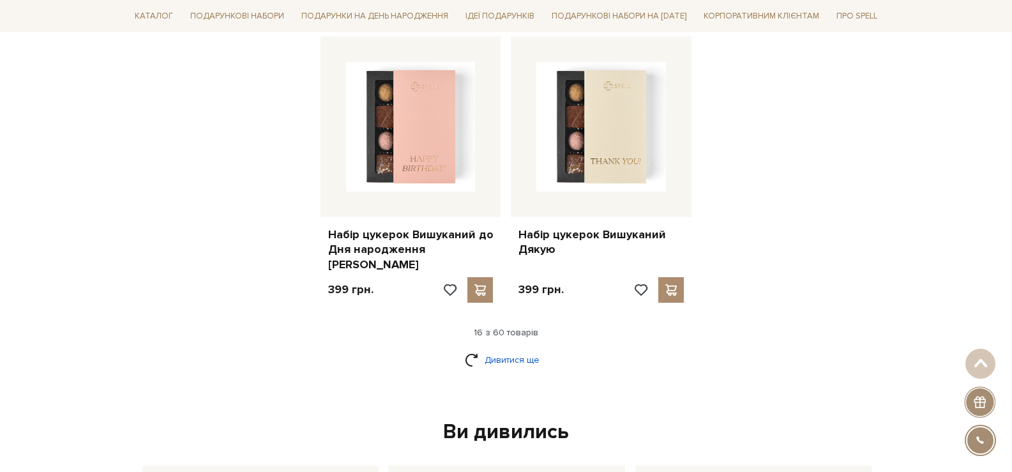
click at [536, 349] on link "Дивитися ще" at bounding box center [506, 360] width 83 height 22
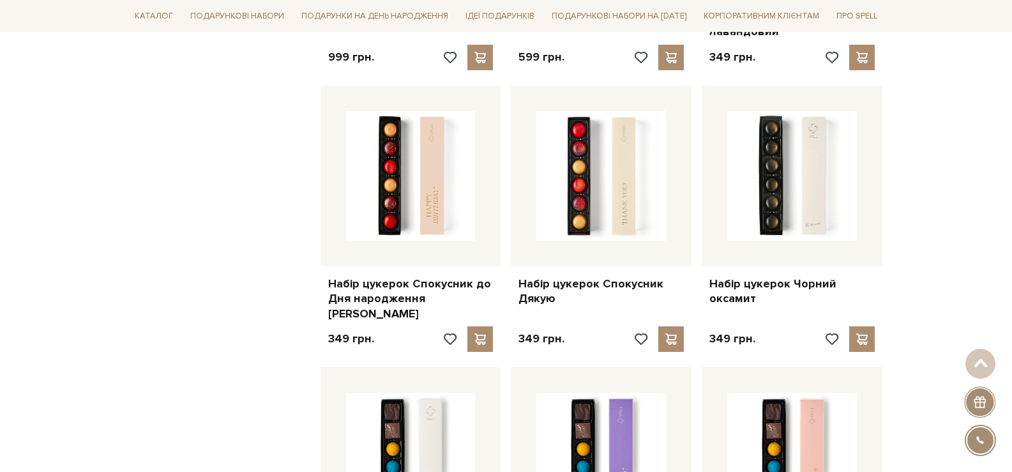
scroll to position [3000, 0]
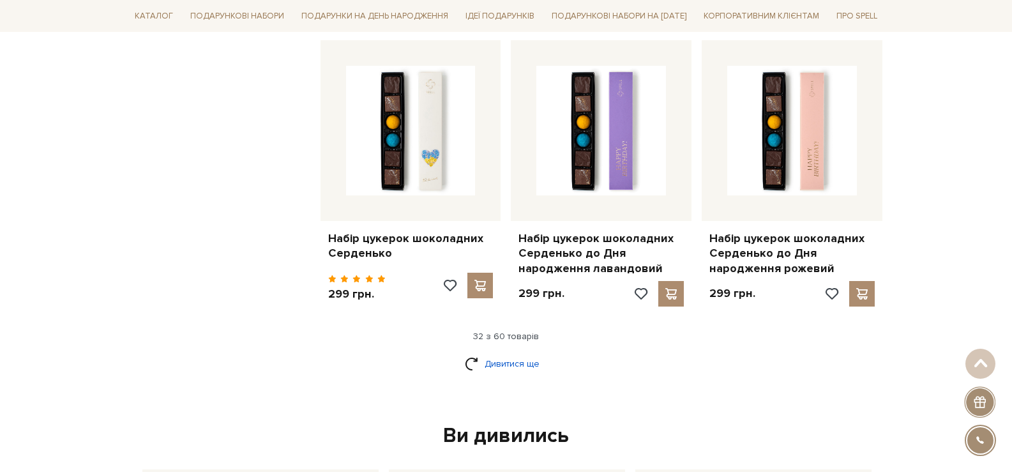
click at [493, 352] on link "Дивитися ще" at bounding box center [506, 363] width 83 height 22
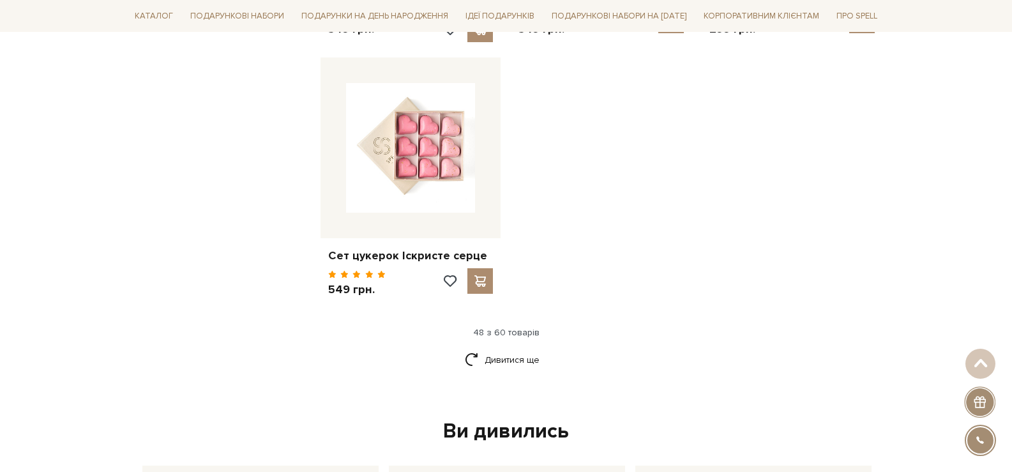
scroll to position [4723, 0]
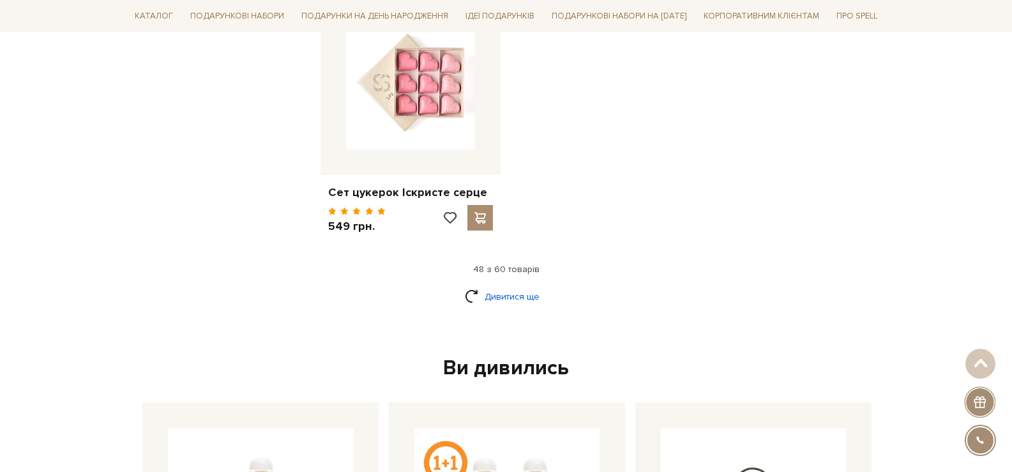
click at [518, 285] on link "Дивитися ще" at bounding box center [506, 296] width 83 height 22
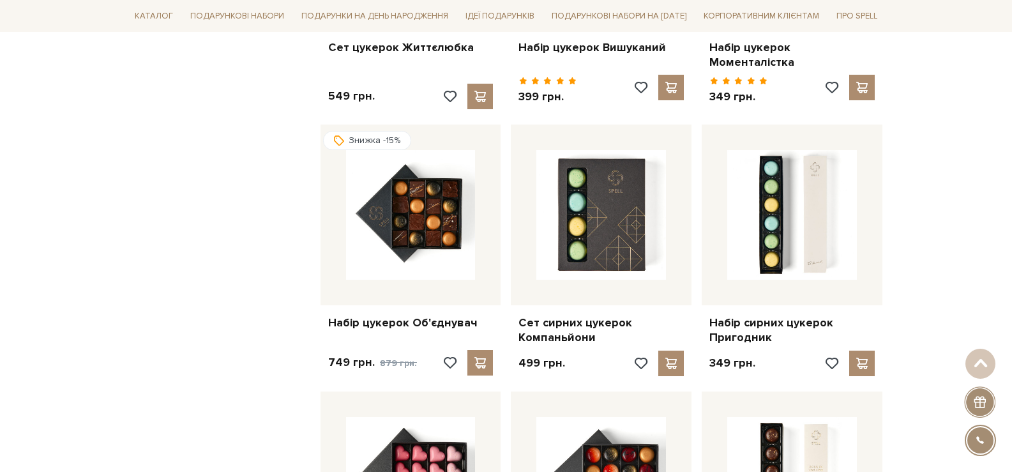
scroll to position [5106, 0]
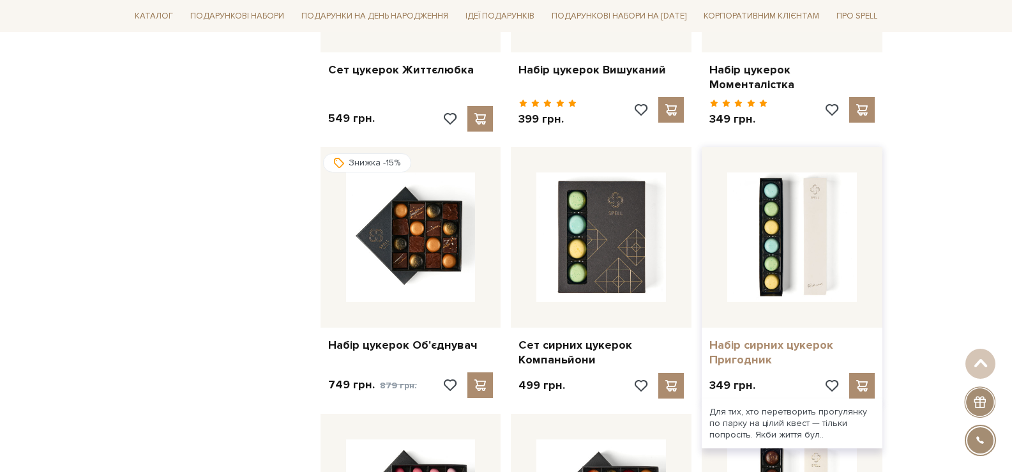
click at [786, 338] on link "Набір сирних цукерок Пригодник" at bounding box center [791, 353] width 165 height 30
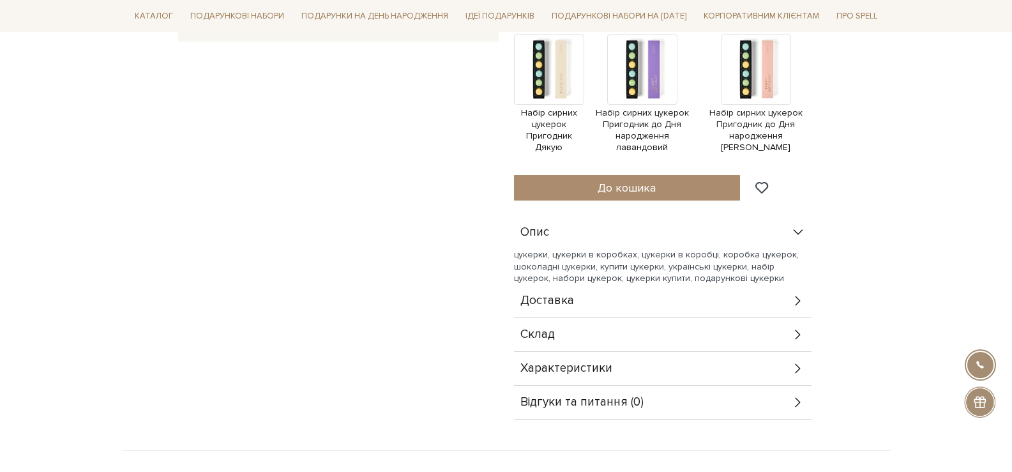
scroll to position [638, 0]
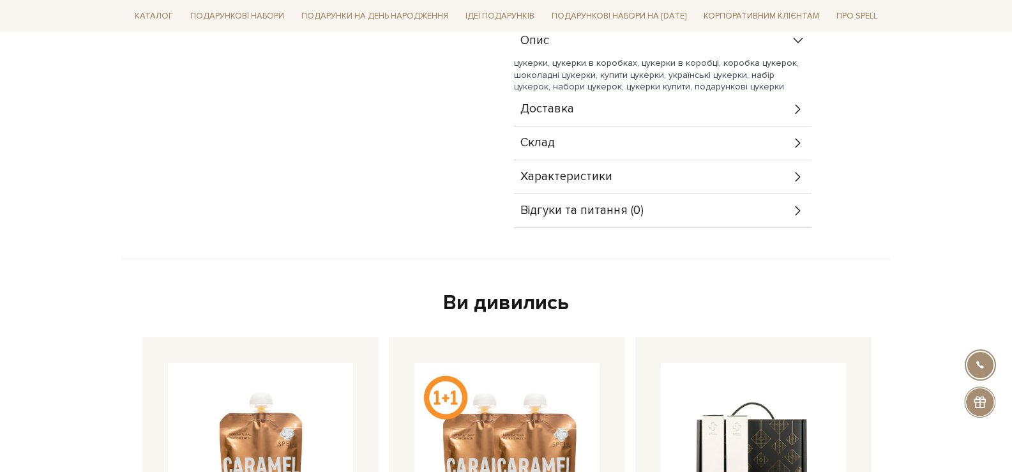
click at [642, 147] on div "Склад" at bounding box center [662, 142] width 297 height 33
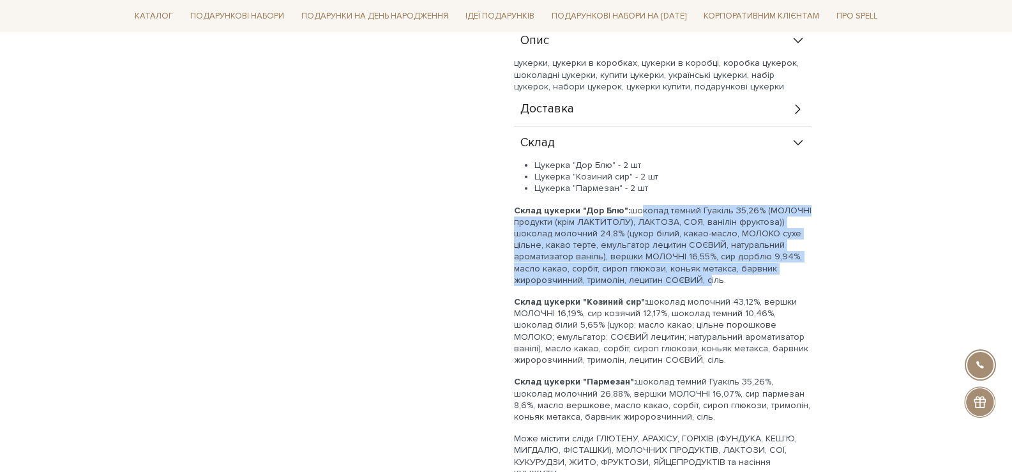
drag, startPoint x: 633, startPoint y: 210, endPoint x: 703, endPoint y: 278, distance: 97.5
click at [703, 278] on p "Склад цукерки "Дор Блю": шоколад темний Гуакіль 35,26% (МОЛОЧНІ продукти (крім …" at bounding box center [662, 245] width 297 height 81
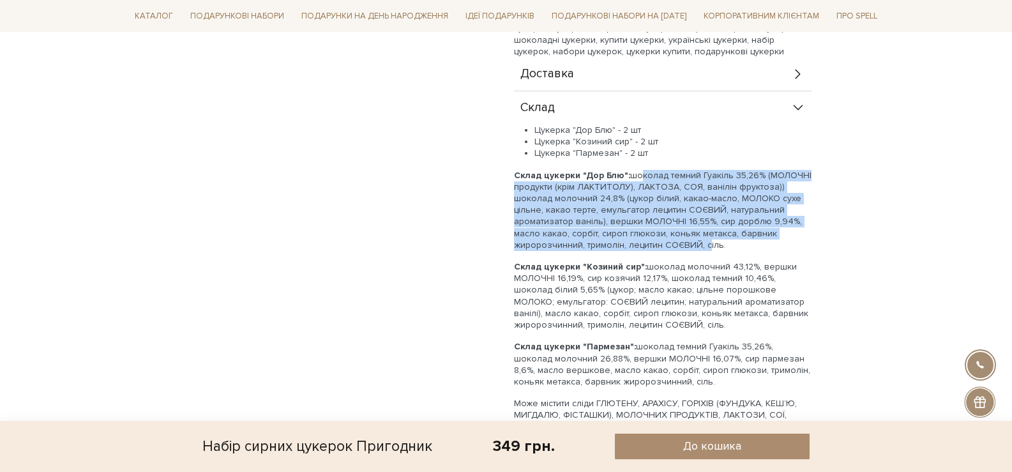
scroll to position [702, 0]
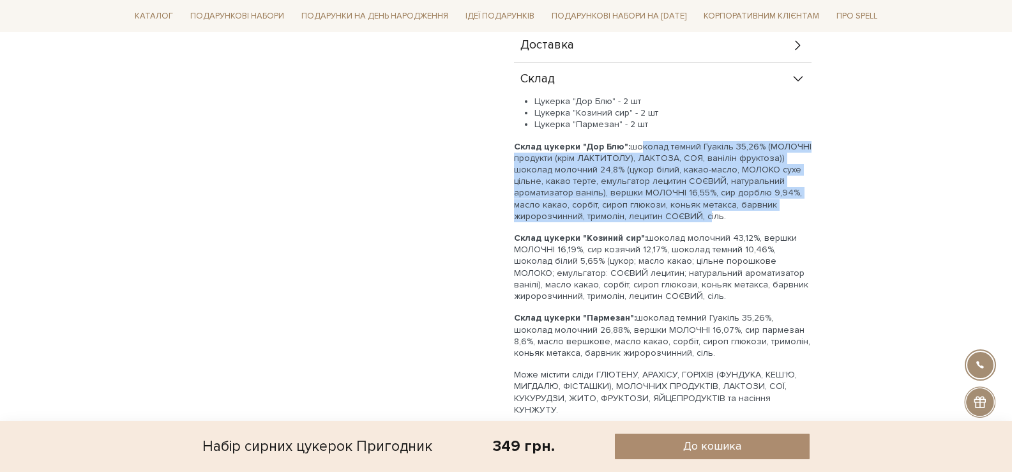
drag, startPoint x: 676, startPoint y: 238, endPoint x: 696, endPoint y: 292, distance: 57.7
click at [696, 292] on p "Склад цукерки "Козиний сир": шоколад молочний 43,12%, вершки МОЛОЧНІ 16,19%, си…" at bounding box center [662, 267] width 297 height 70
click at [712, 260] on p "Склад цукерки "Козиний сир": шоколад молочний 43,12%, вершки МОЛОЧНІ 16,19%, си…" at bounding box center [662, 267] width 297 height 70
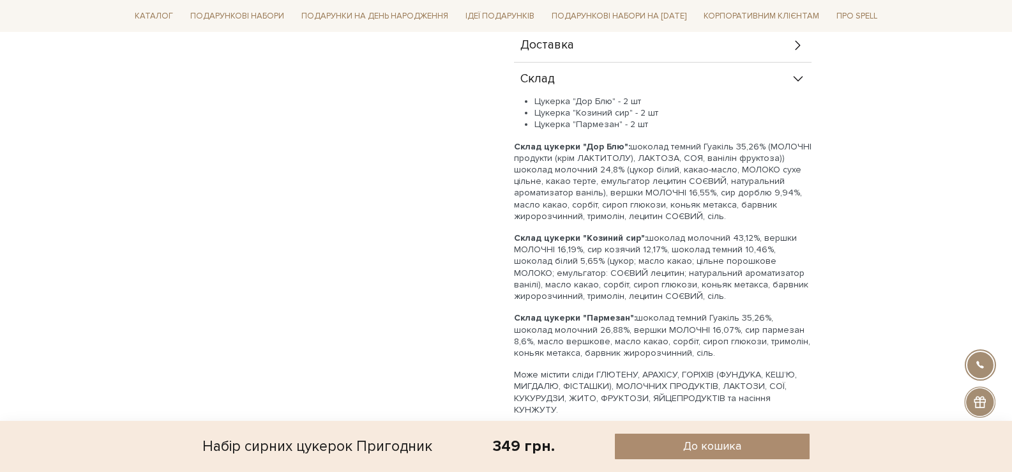
click at [670, 310] on div "Цукерка "Дор Блю" - 2 шт Цукерка "Козиний сир" - 2 шт Цукерка "Пармезан" - 2 шт…" at bounding box center [662, 339] width 297 height 487
drag, startPoint x: 641, startPoint y: 286, endPoint x: 701, endPoint y: 287, distance: 59.4
click at [700, 287] on p "Склад цукерки "Козиний сир": шоколад молочний 43,12%, вершки МОЛОЧНІ 16,19%, си…" at bounding box center [662, 267] width 297 height 70
copy p "коньяк метакса"
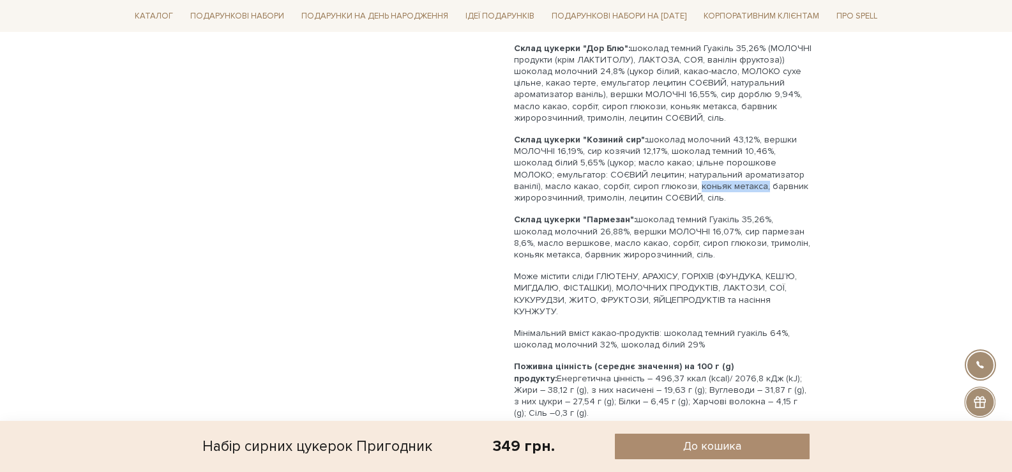
scroll to position [830, 0]
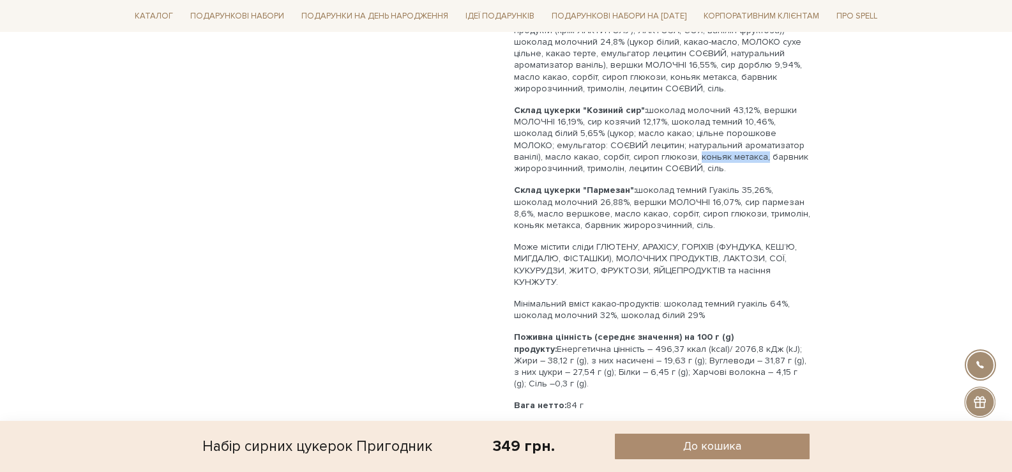
drag, startPoint x: 511, startPoint y: 110, endPoint x: 654, endPoint y: 169, distance: 154.9
click at [657, 179] on div "Цукерка "Дор Блю" - 2 шт Цукерка "Козиний сир" - 2 шт Цукерка "Пармезан" - 2 шт…" at bounding box center [662, 211] width 297 height 487
drag, startPoint x: 514, startPoint y: 110, endPoint x: 567, endPoint y: 123, distance: 54.0
click at [559, 121] on p "Склад цукерки "Козиний сир": шоколад молочний 43,12%, вершки МОЛОЧНІ 16,19%, си…" at bounding box center [662, 140] width 297 height 70
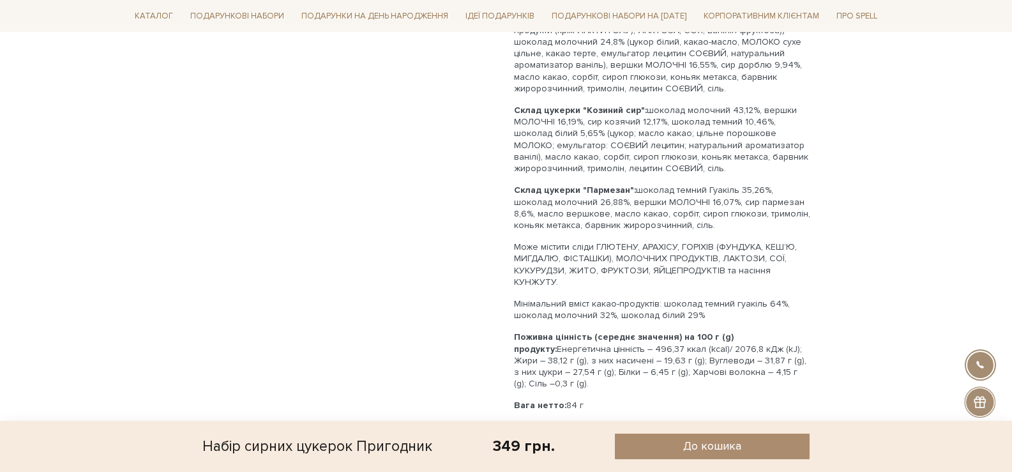
drag, startPoint x: 637, startPoint y: 118, endPoint x: 641, endPoint y: 112, distance: 6.9
click at [638, 118] on p "Склад цукерки "Козиний сир": шоколад молочний 43,12%, вершки МОЛОЧНІ 16,19%, си…" at bounding box center [662, 140] width 297 height 70
drag, startPoint x: 643, startPoint y: 109, endPoint x: 508, endPoint y: 107, distance: 135.3
copy p "Склад цукерки "Козиний сир":"
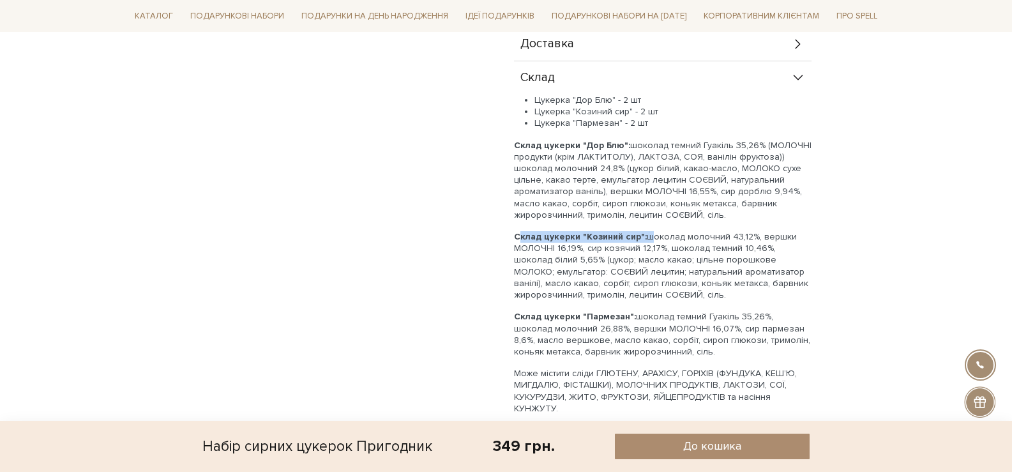
scroll to position [702, 0]
click at [715, 295] on p "Склад цукерки "Козиний сир": шоколад молочний 43,12%, вершки МОЛОЧНІ 16,19%, си…" at bounding box center [662, 267] width 297 height 70
drag, startPoint x: 753, startPoint y: 343, endPoint x: 546, endPoint y: 359, distance: 206.7
click at [546, 359] on p "Склад цукерки "Пармезан": шоколад темний Гуакіль 35,26%, шоколад молочний 26,88…" at bounding box center [662, 335] width 297 height 47
copy p "коньяк метакса"
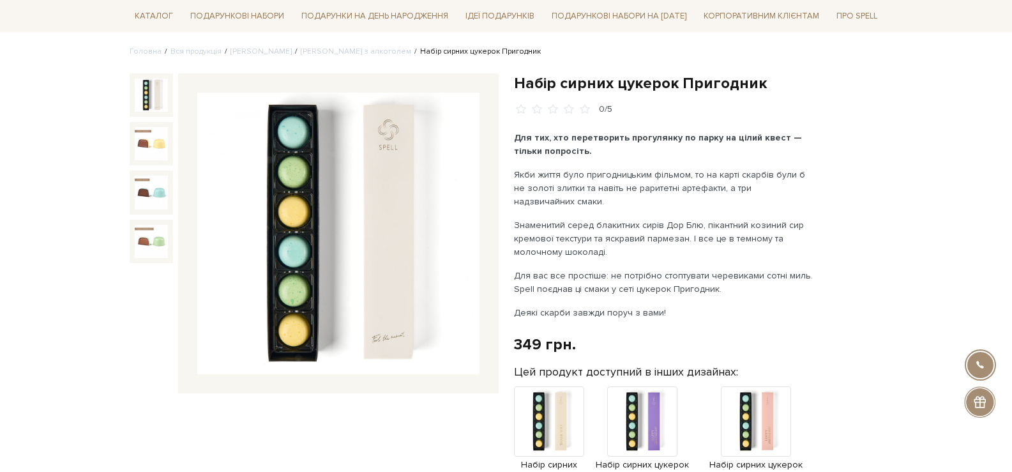
scroll to position [64, 0]
